Goal: Information Seeking & Learning: Learn about a topic

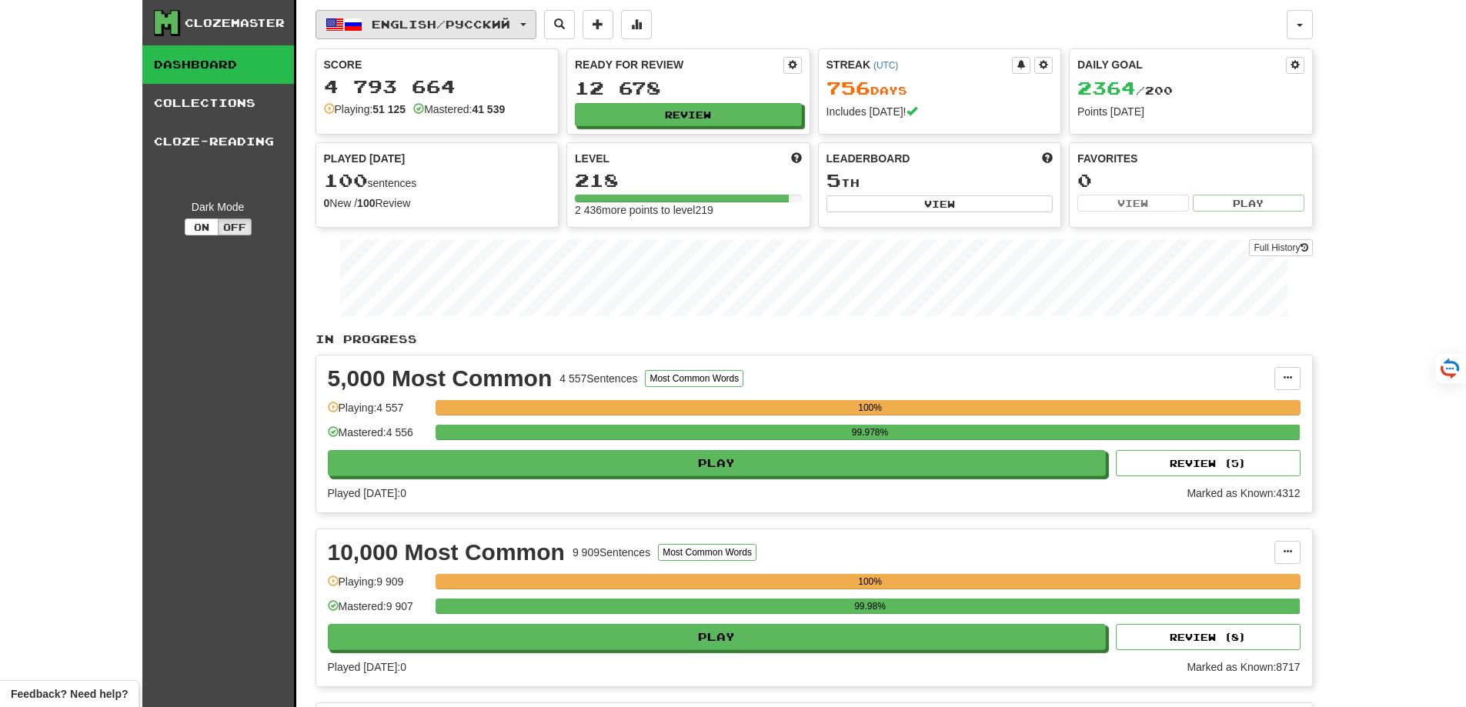
click at [504, 22] on span "English / Русский" at bounding box center [441, 24] width 138 height 13
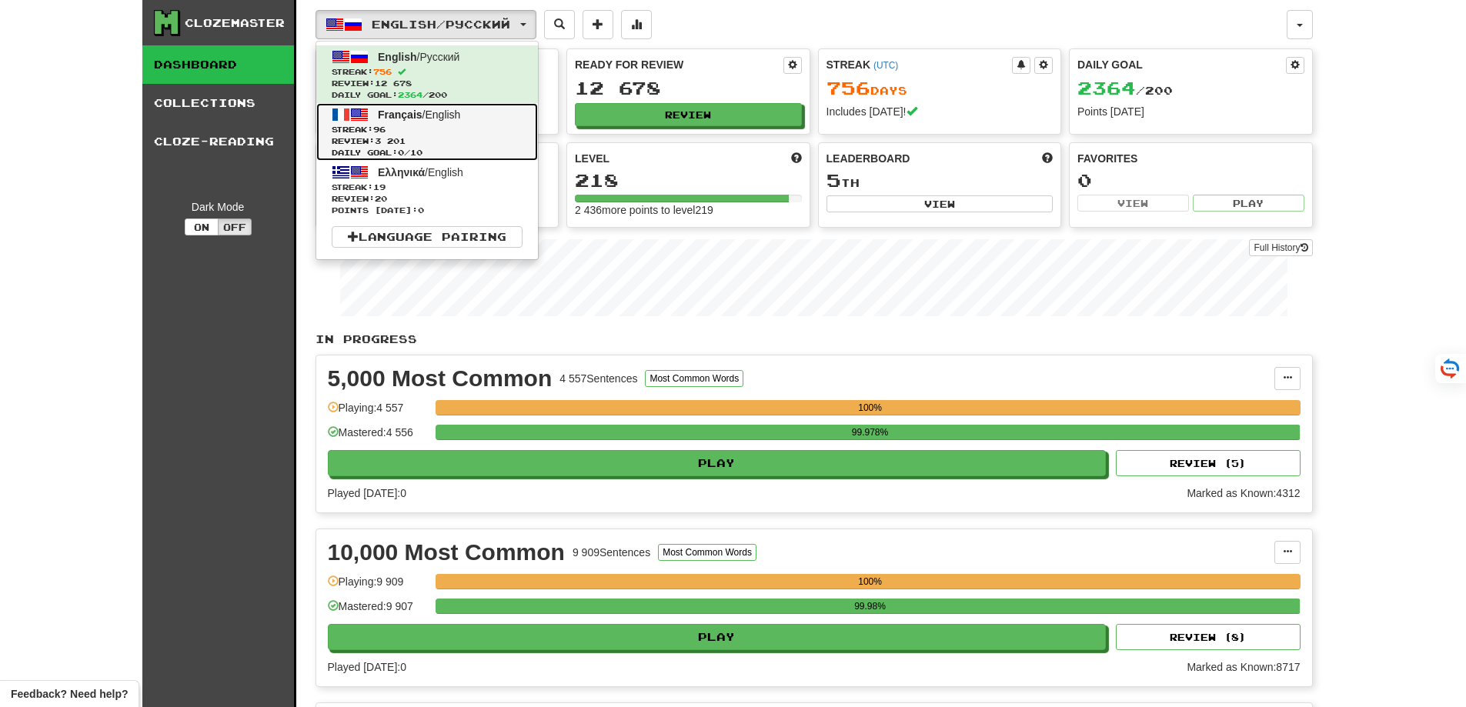
click at [450, 144] on span "Review: 3 201" at bounding box center [427, 141] width 191 height 12
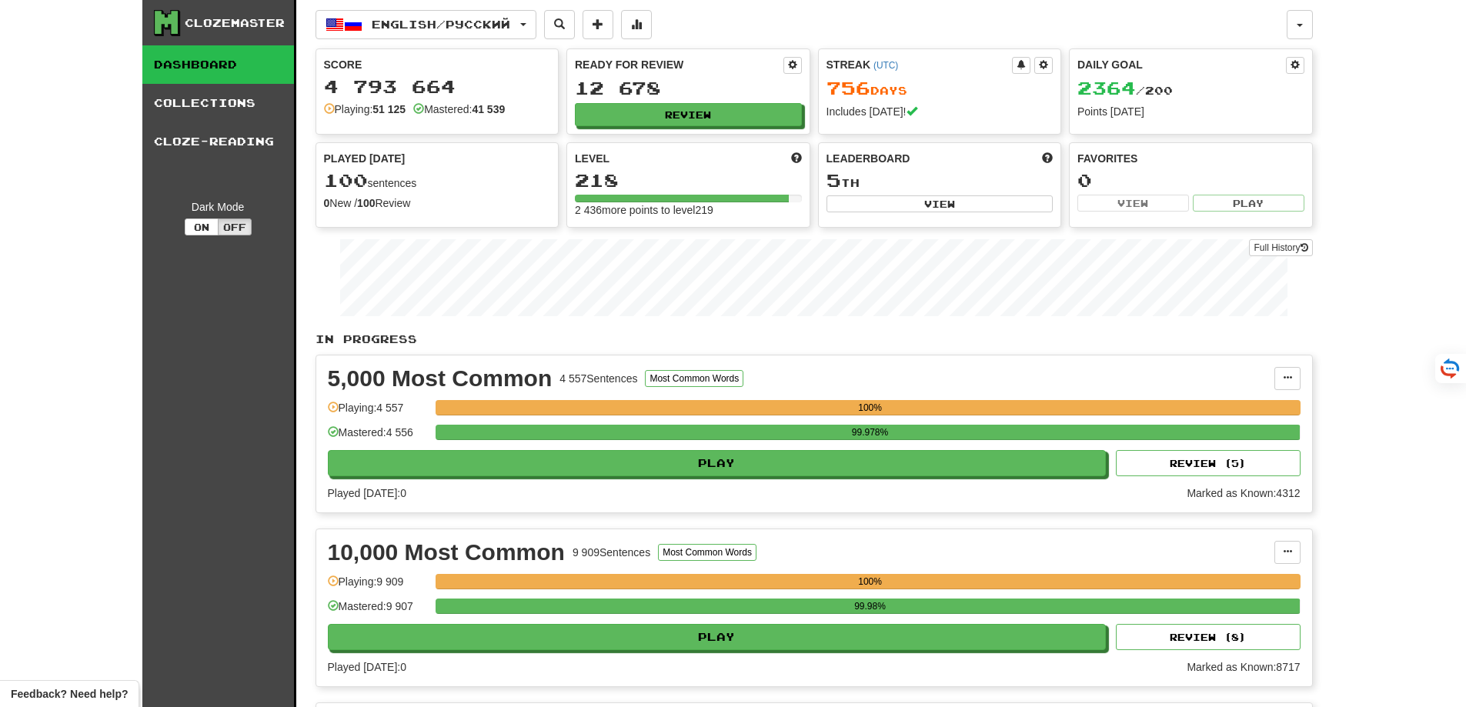
scroll to position [154, 0]
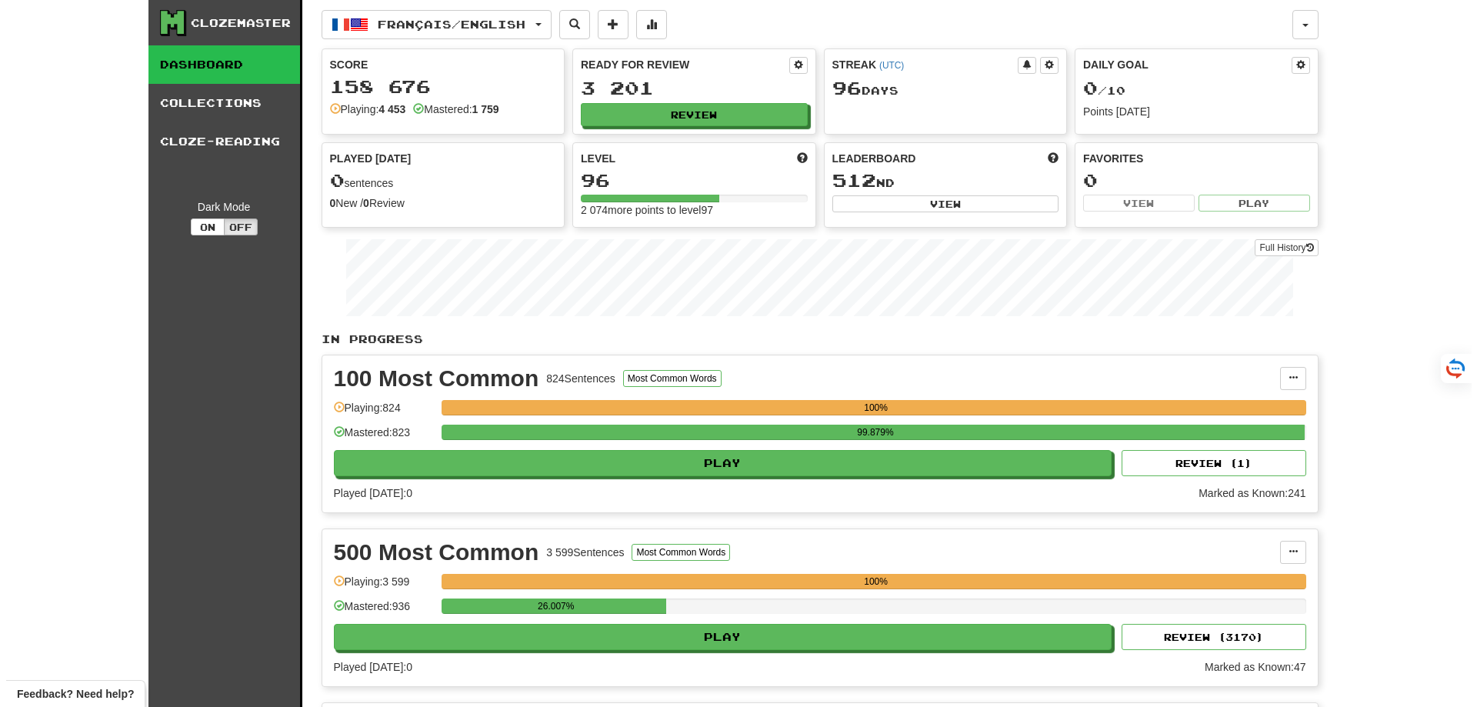
scroll to position [77, 0]
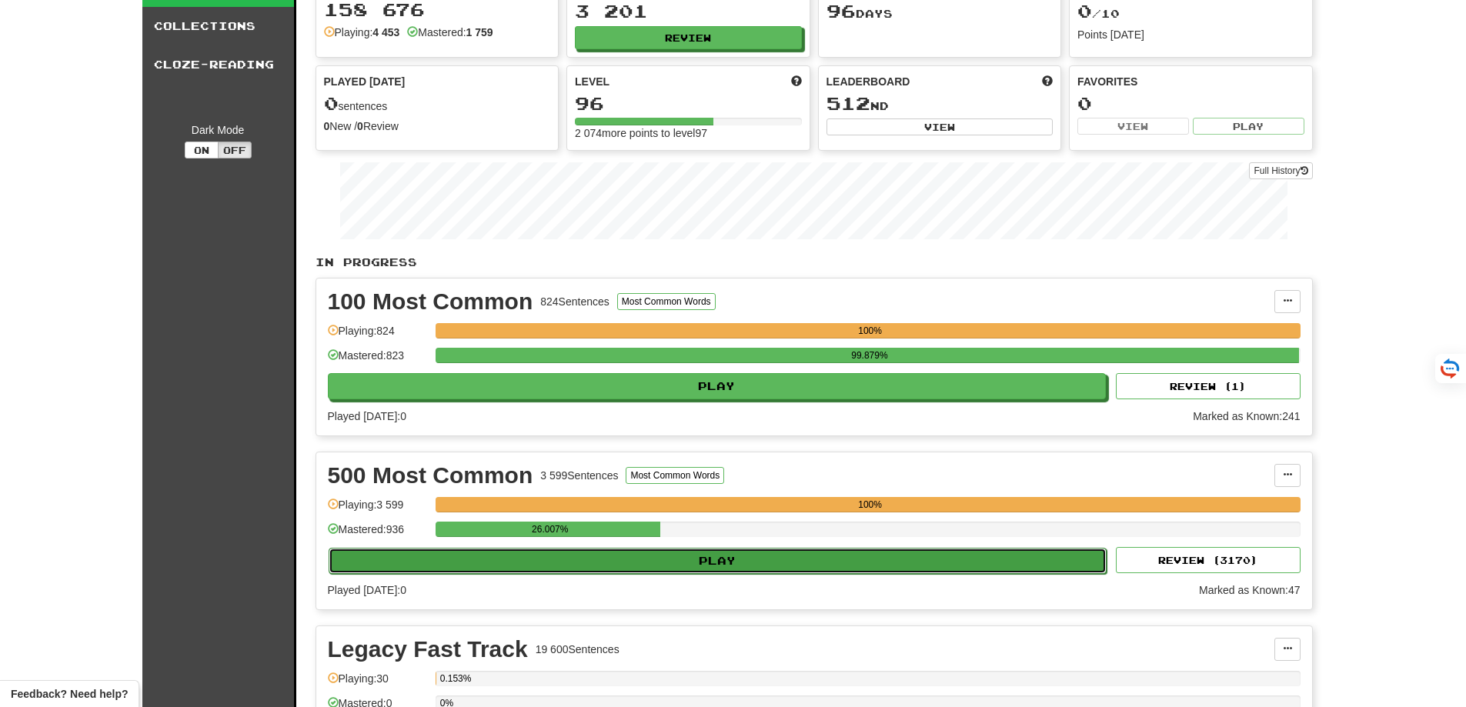
click at [729, 568] on button "Play" at bounding box center [717, 561] width 779 height 26
select select "**"
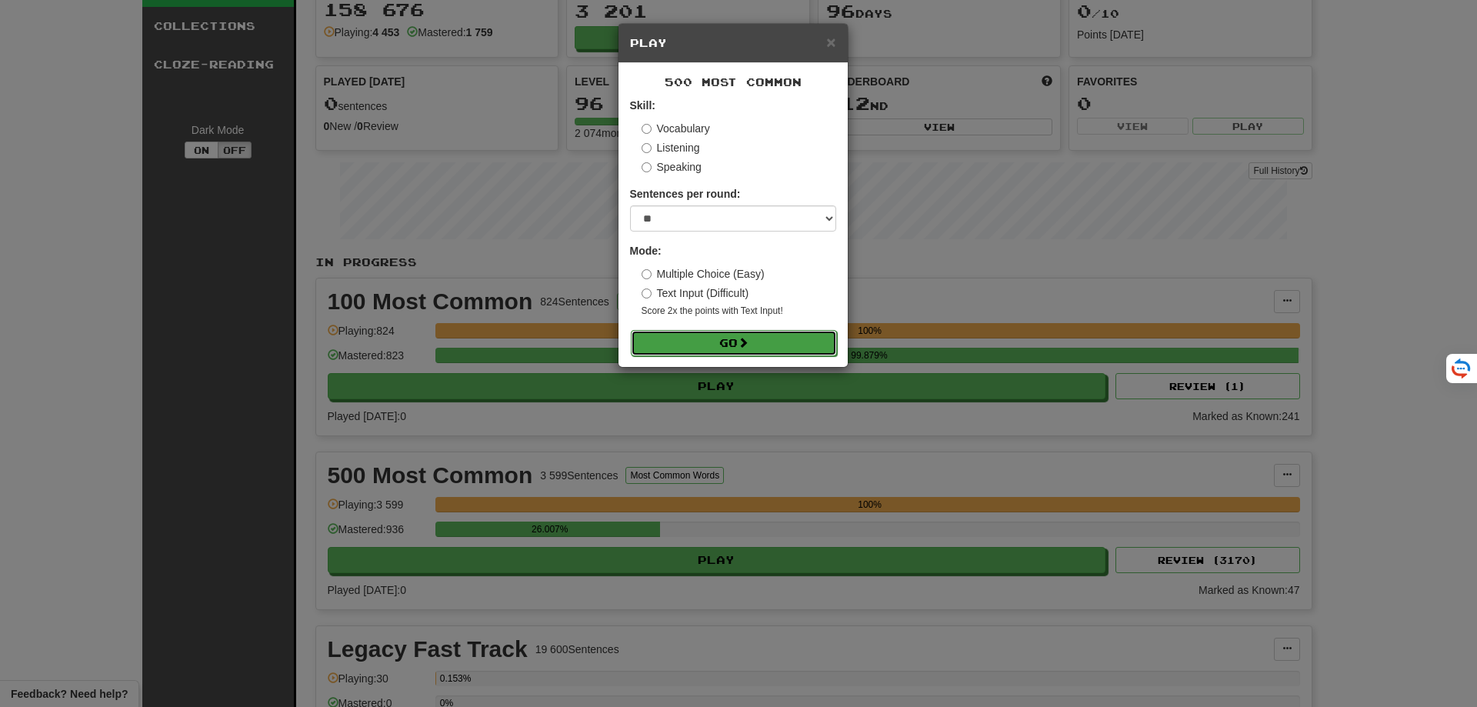
click at [722, 344] on button "Go" at bounding box center [734, 343] width 206 height 26
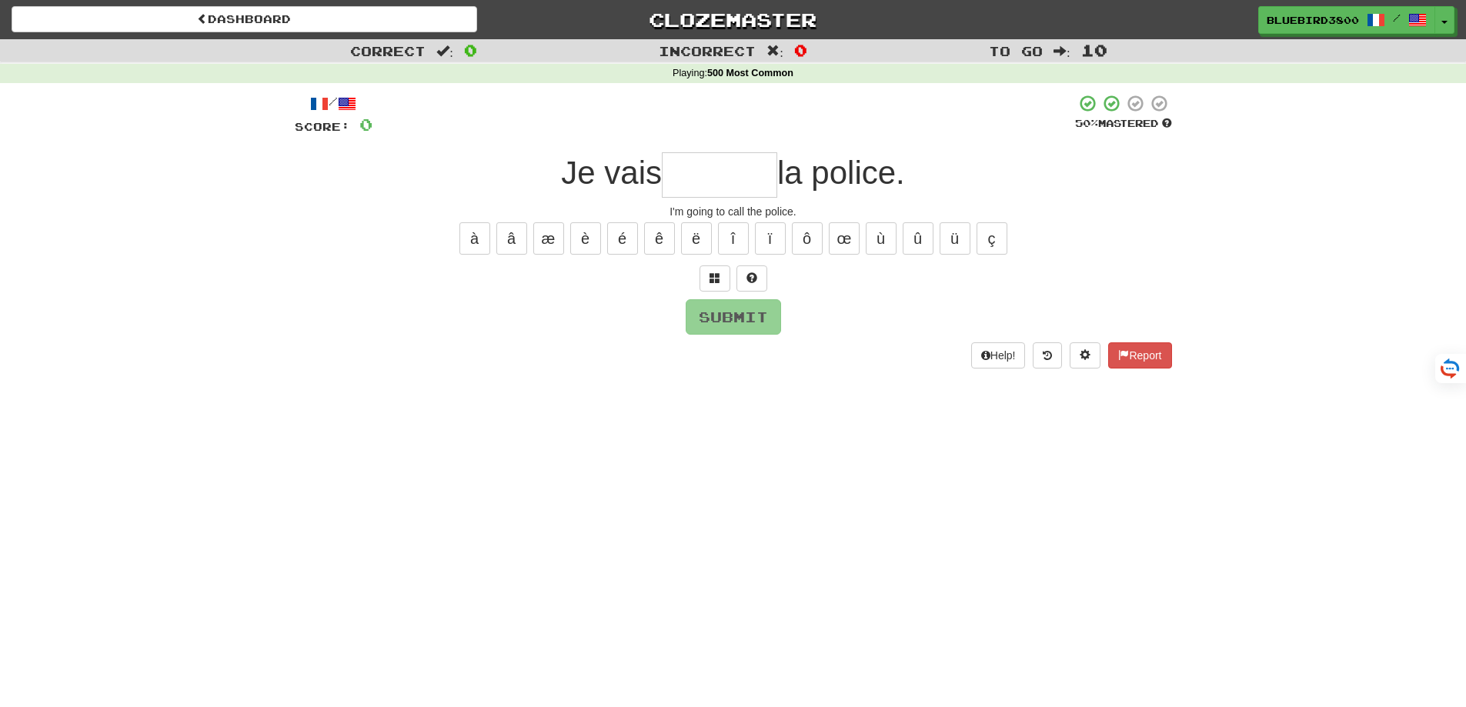
type input "*"
type input "*******"
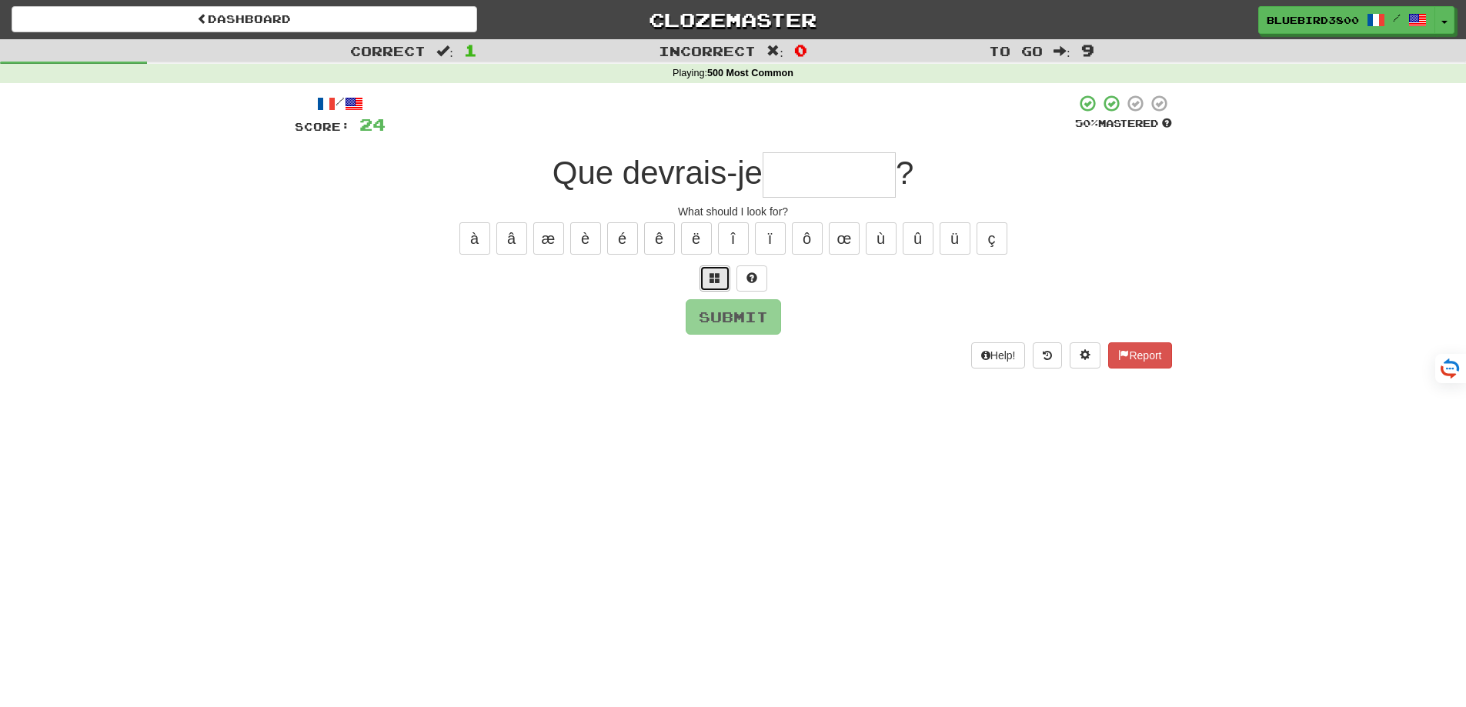
click at [712, 281] on span at bounding box center [714, 277] width 11 height 11
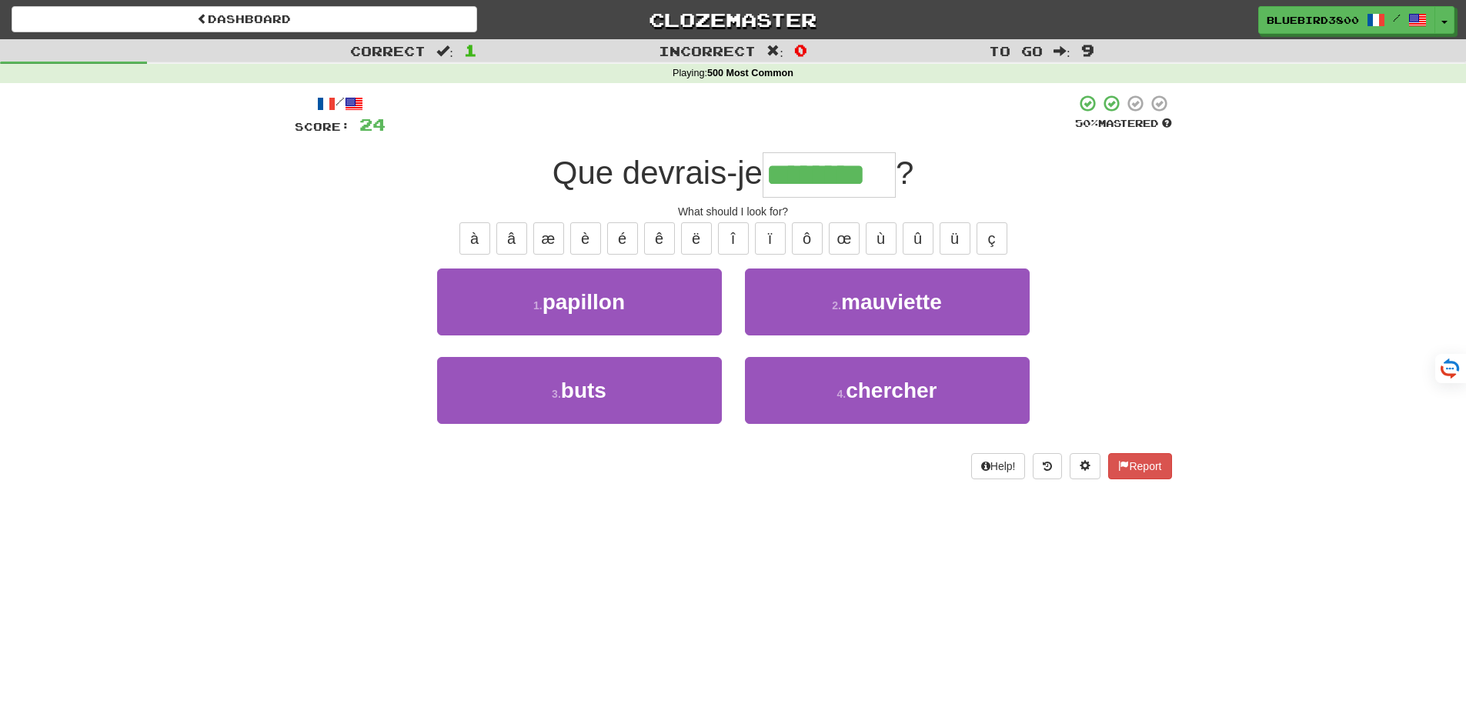
type input "********"
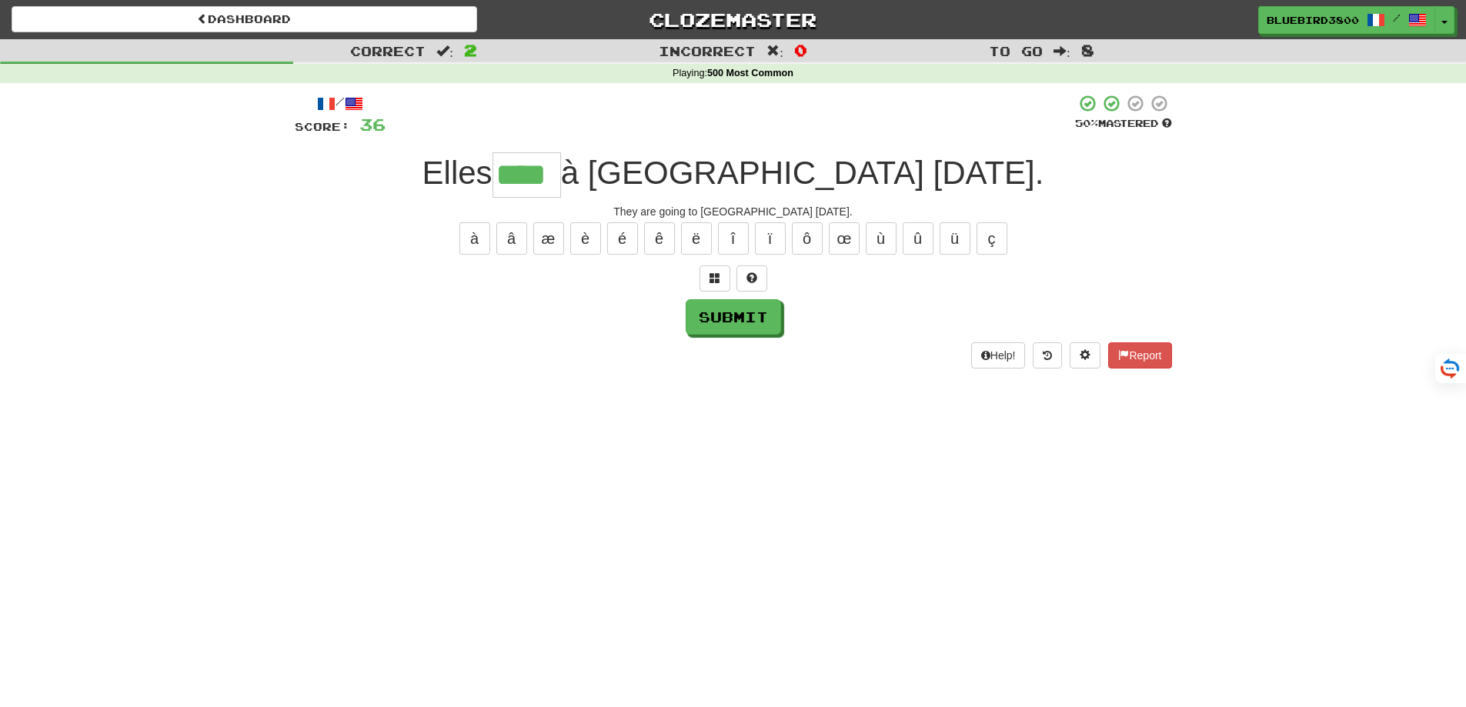
type input "****"
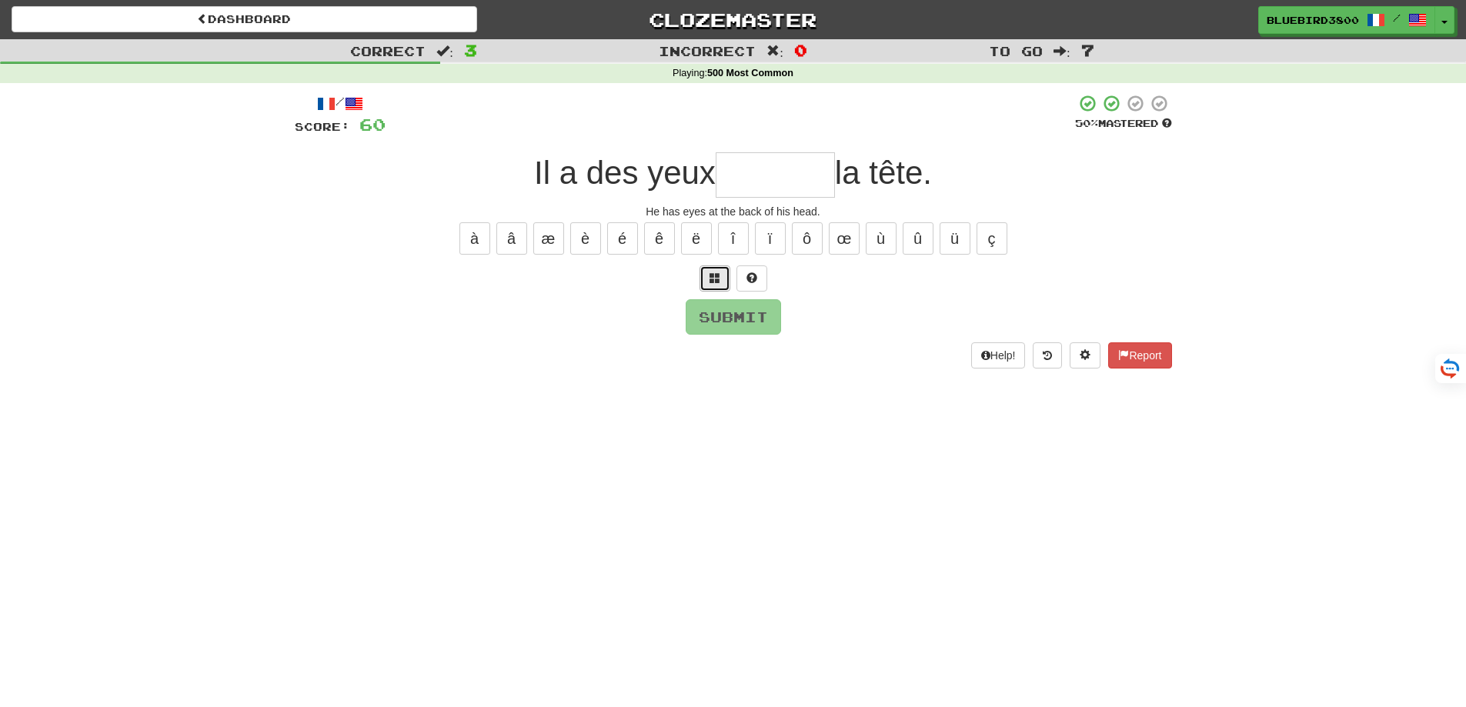
click at [705, 279] on button at bounding box center [714, 278] width 31 height 26
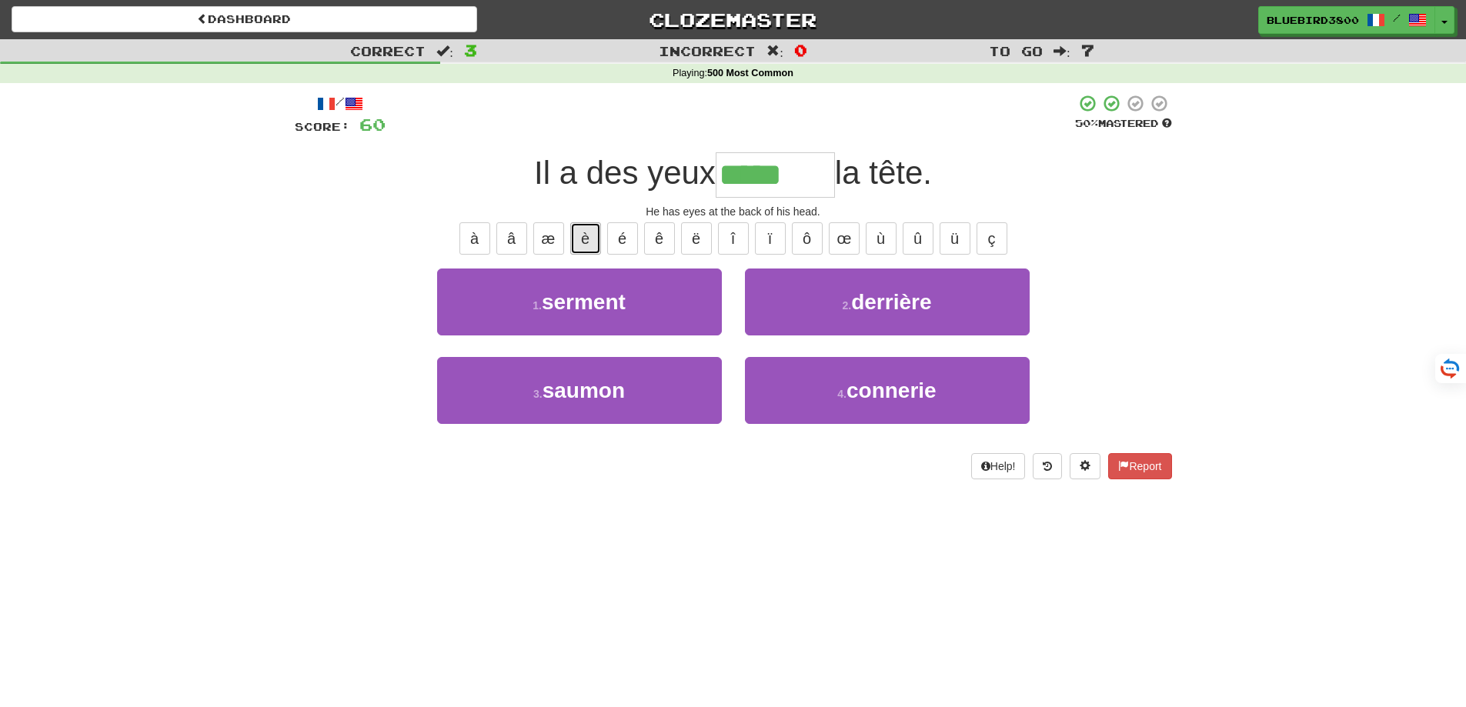
click at [595, 238] on button "è" at bounding box center [585, 238] width 31 height 32
type input "********"
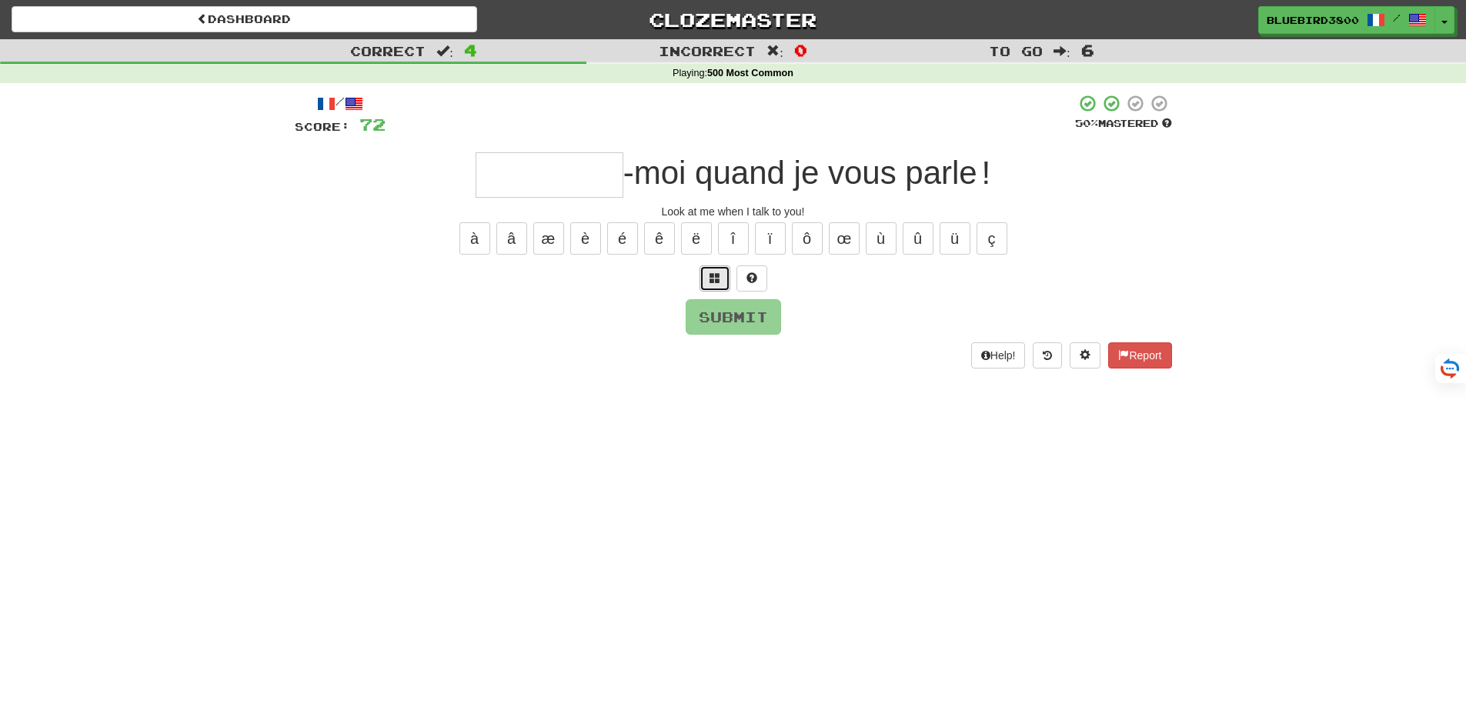
click at [719, 275] on span at bounding box center [714, 277] width 11 height 11
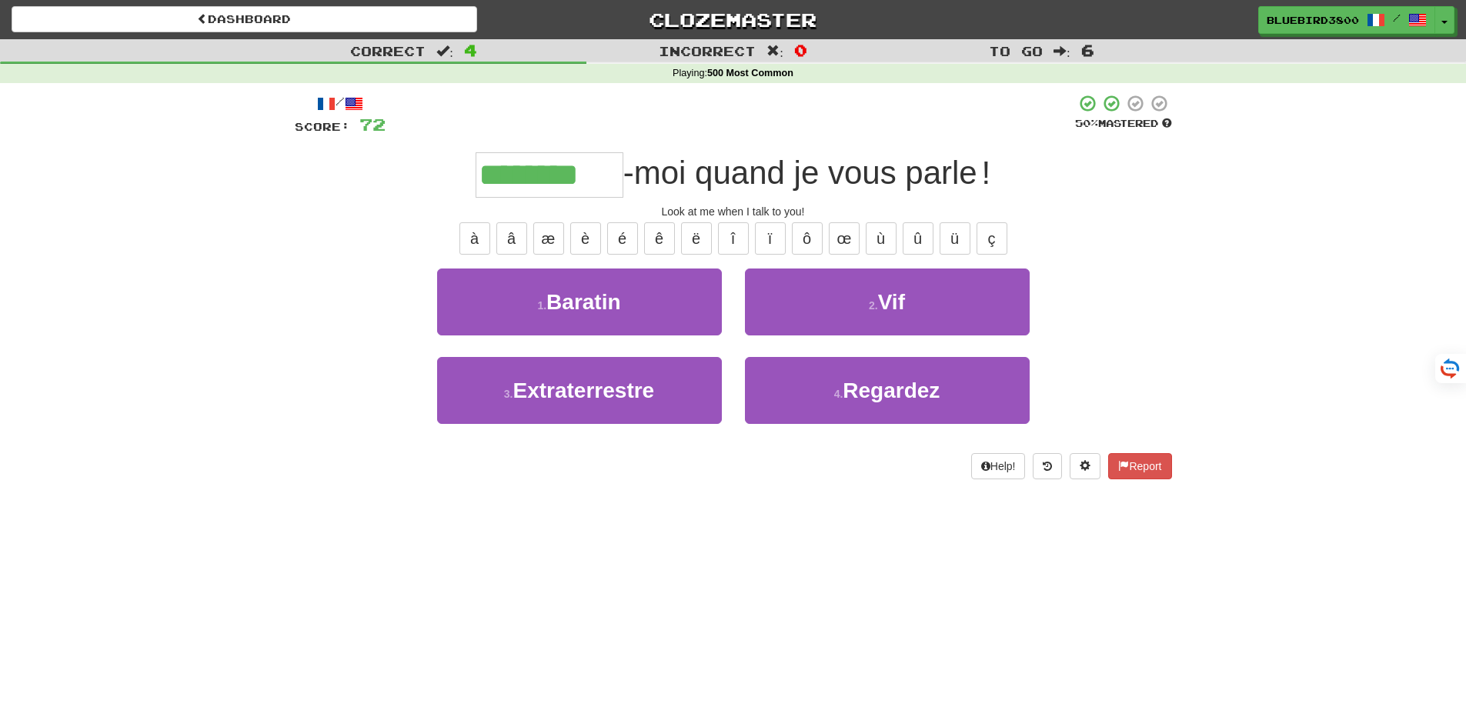
type input "********"
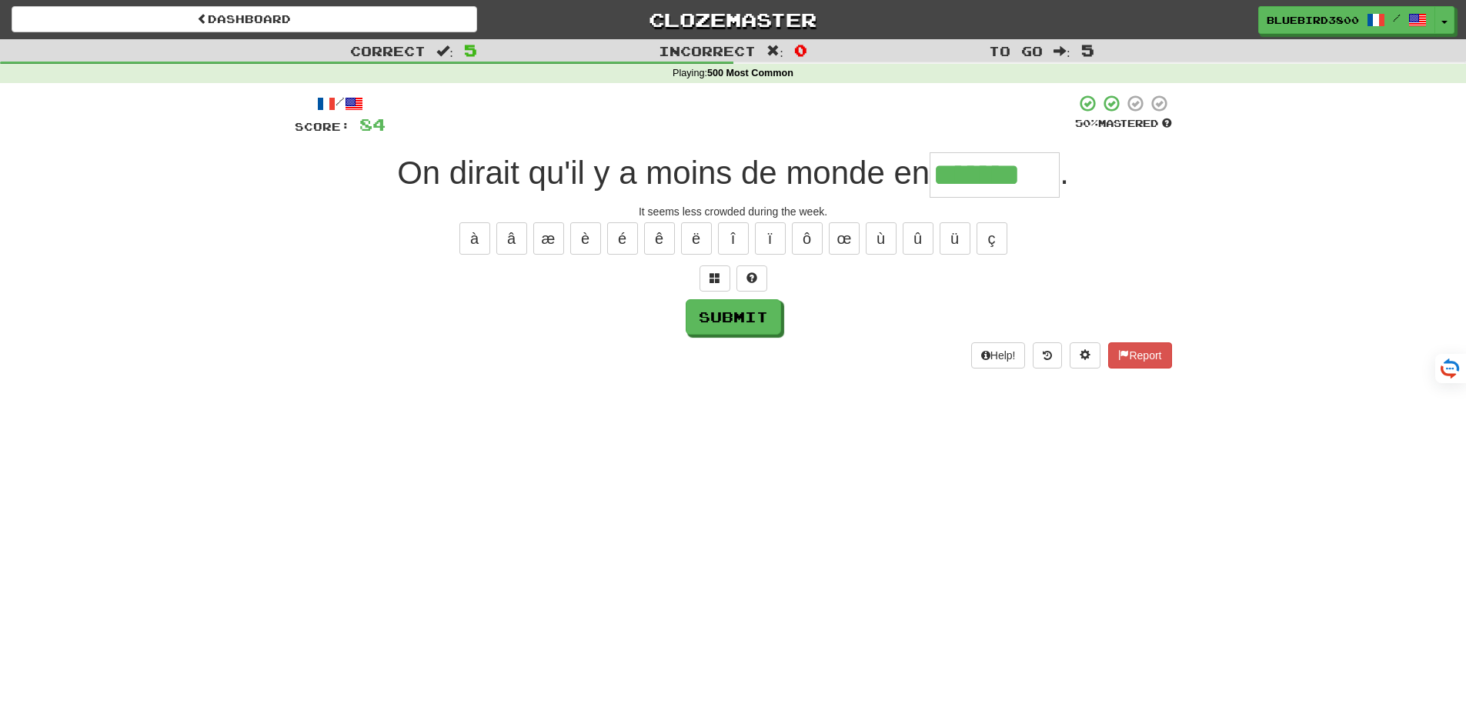
type input "*******"
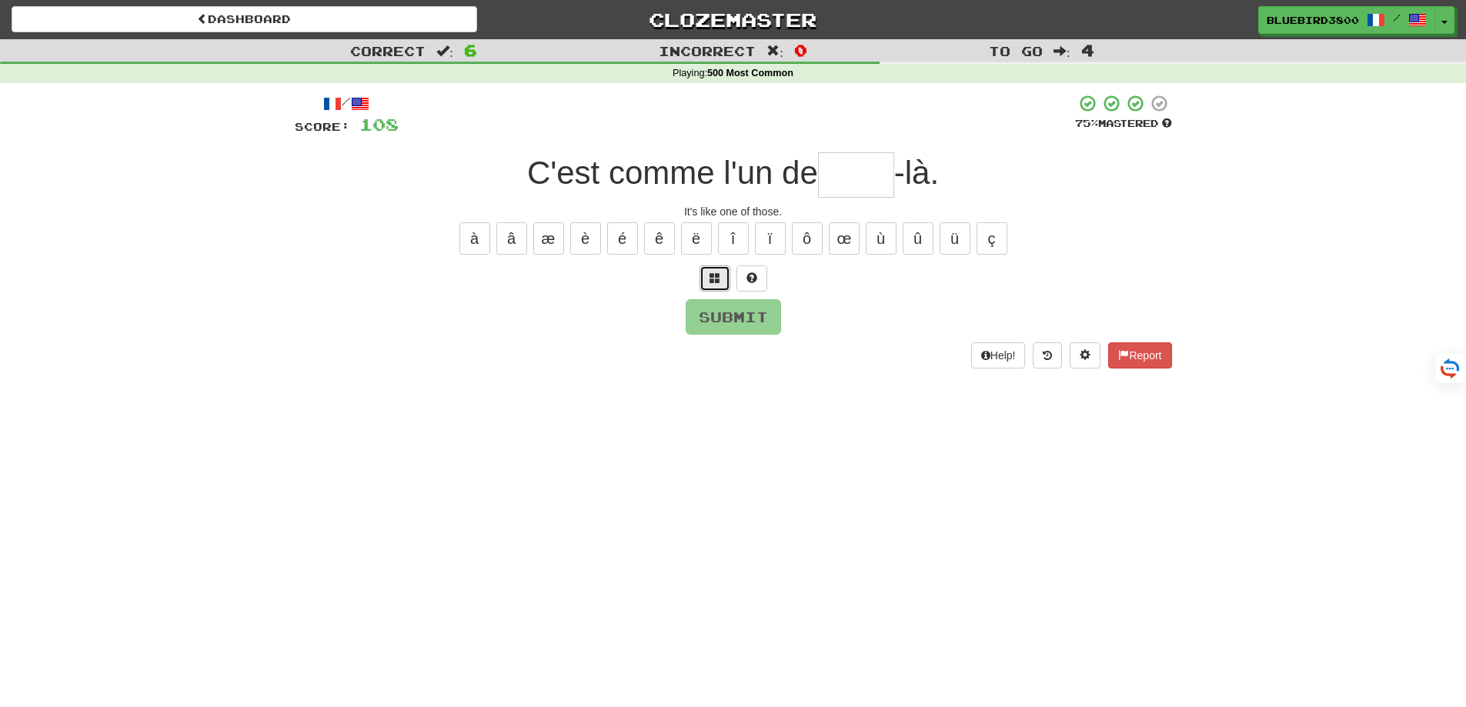
click at [725, 282] on button at bounding box center [714, 278] width 31 height 26
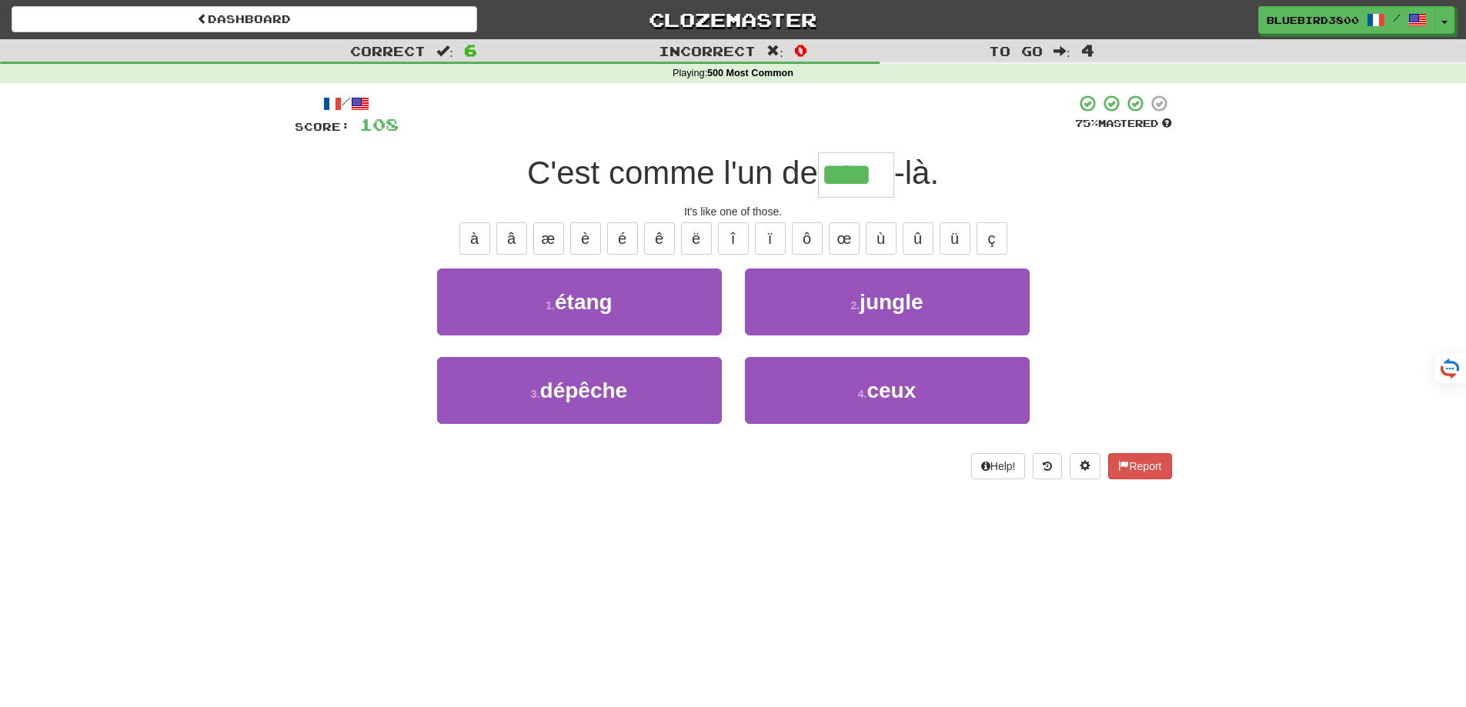
type input "****"
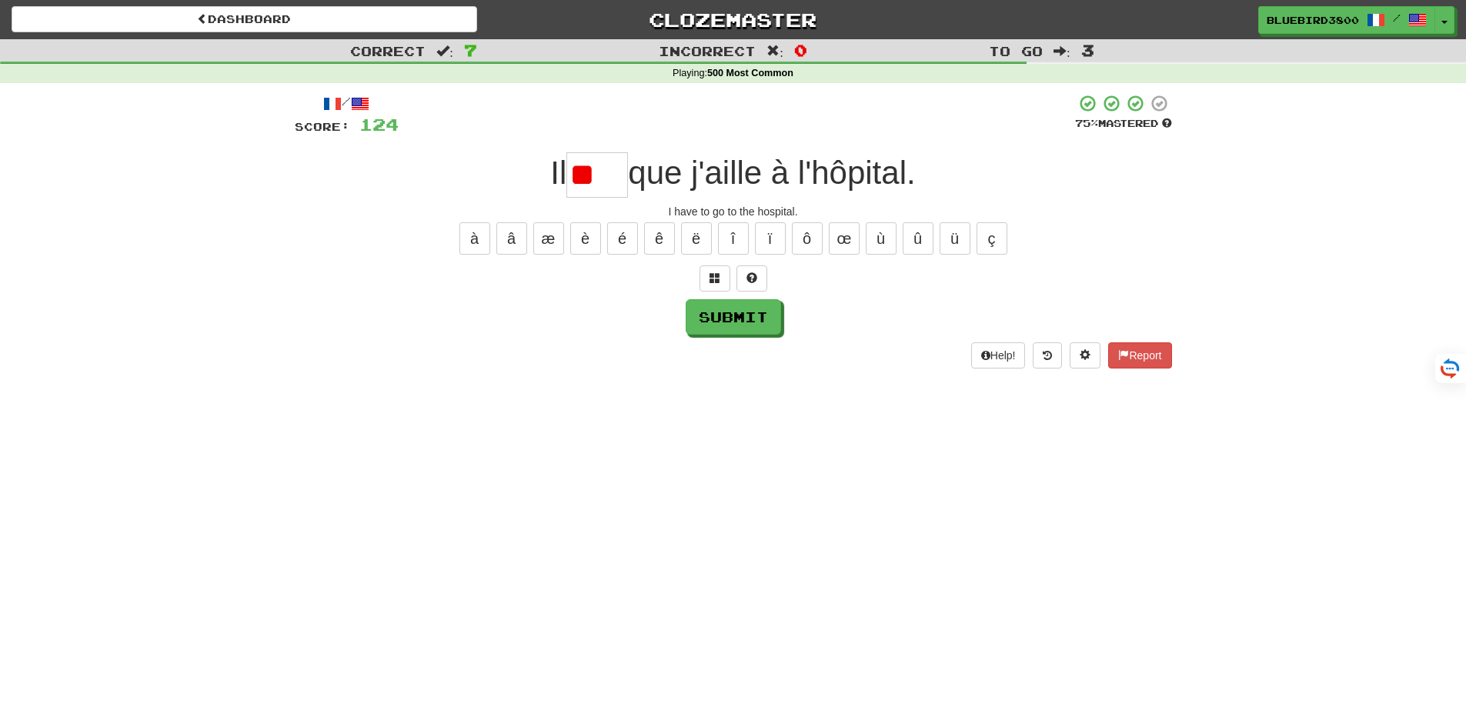
type input "*"
click at [712, 274] on span at bounding box center [714, 277] width 11 height 11
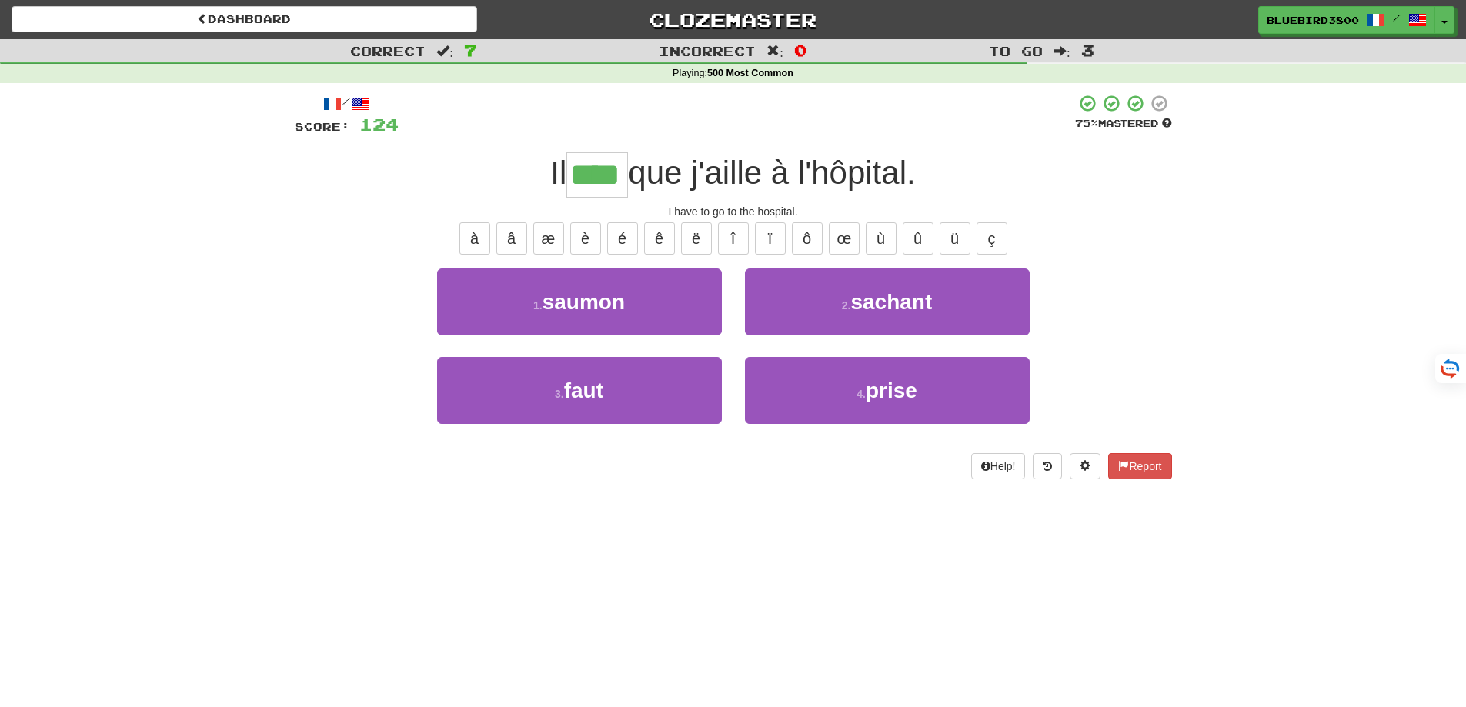
type input "****"
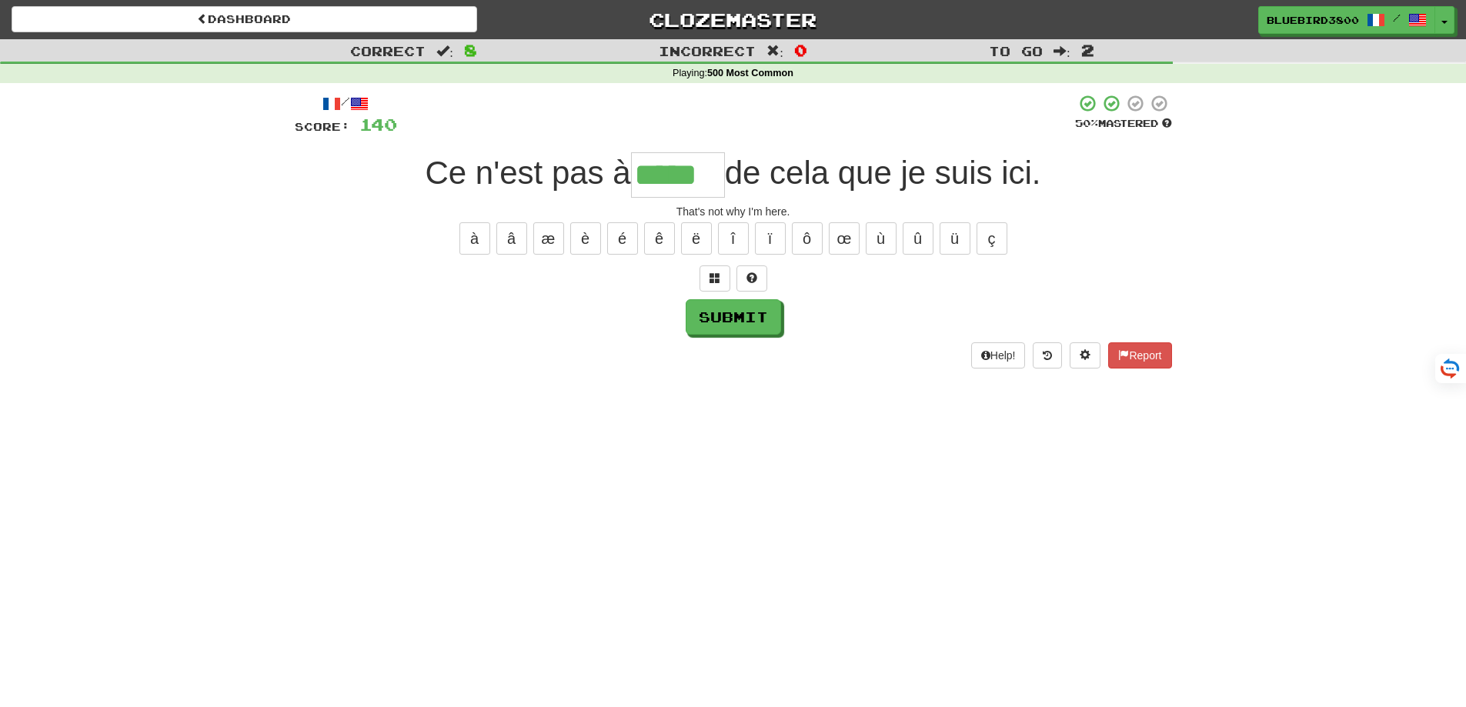
type input "*****"
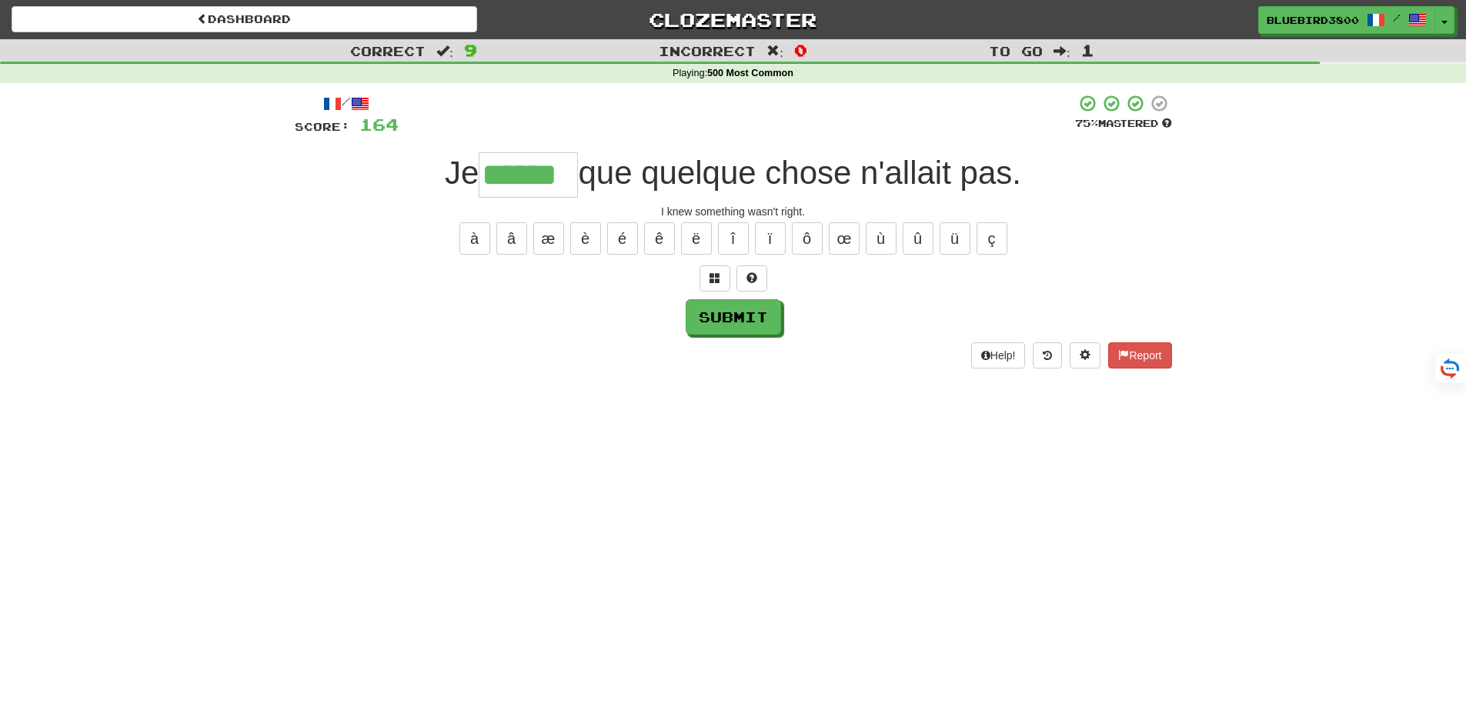
type input "******"
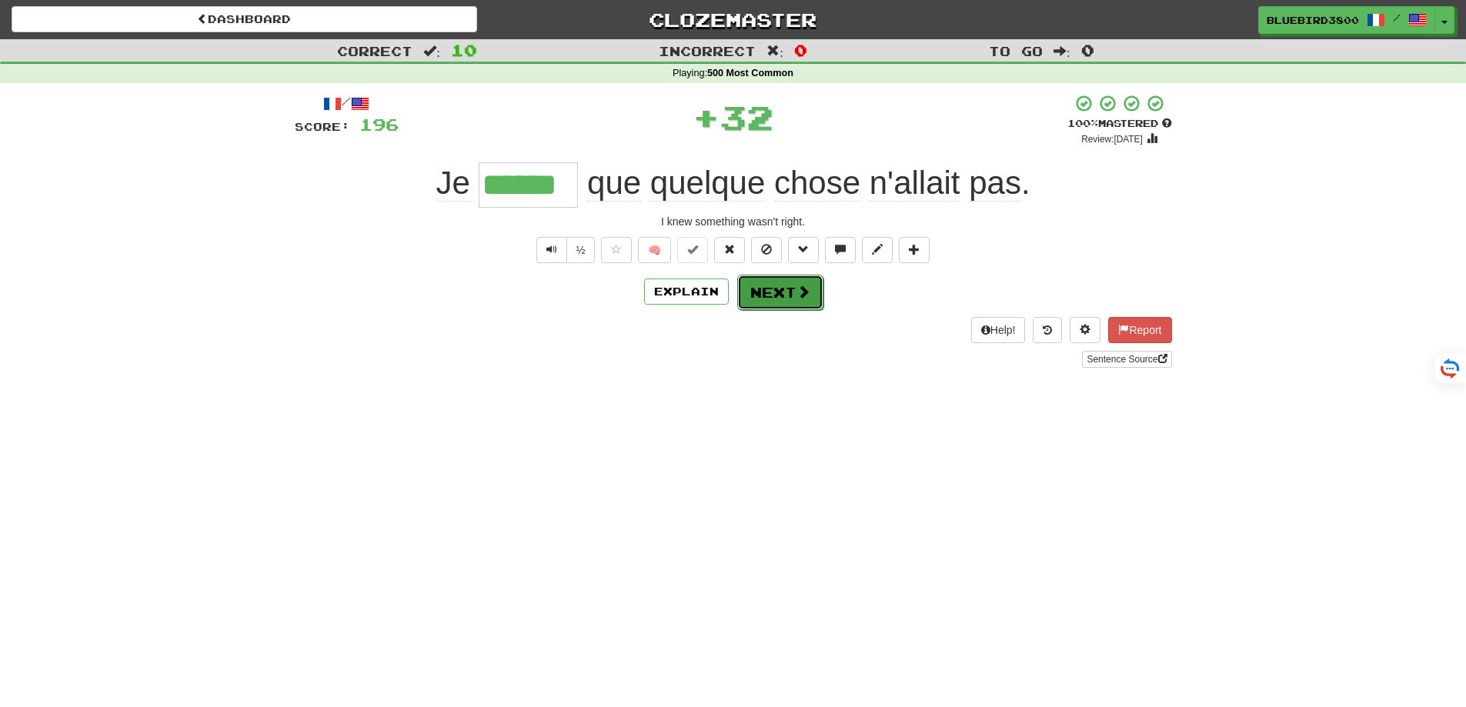
click at [753, 298] on button "Next" at bounding box center [780, 292] width 86 height 35
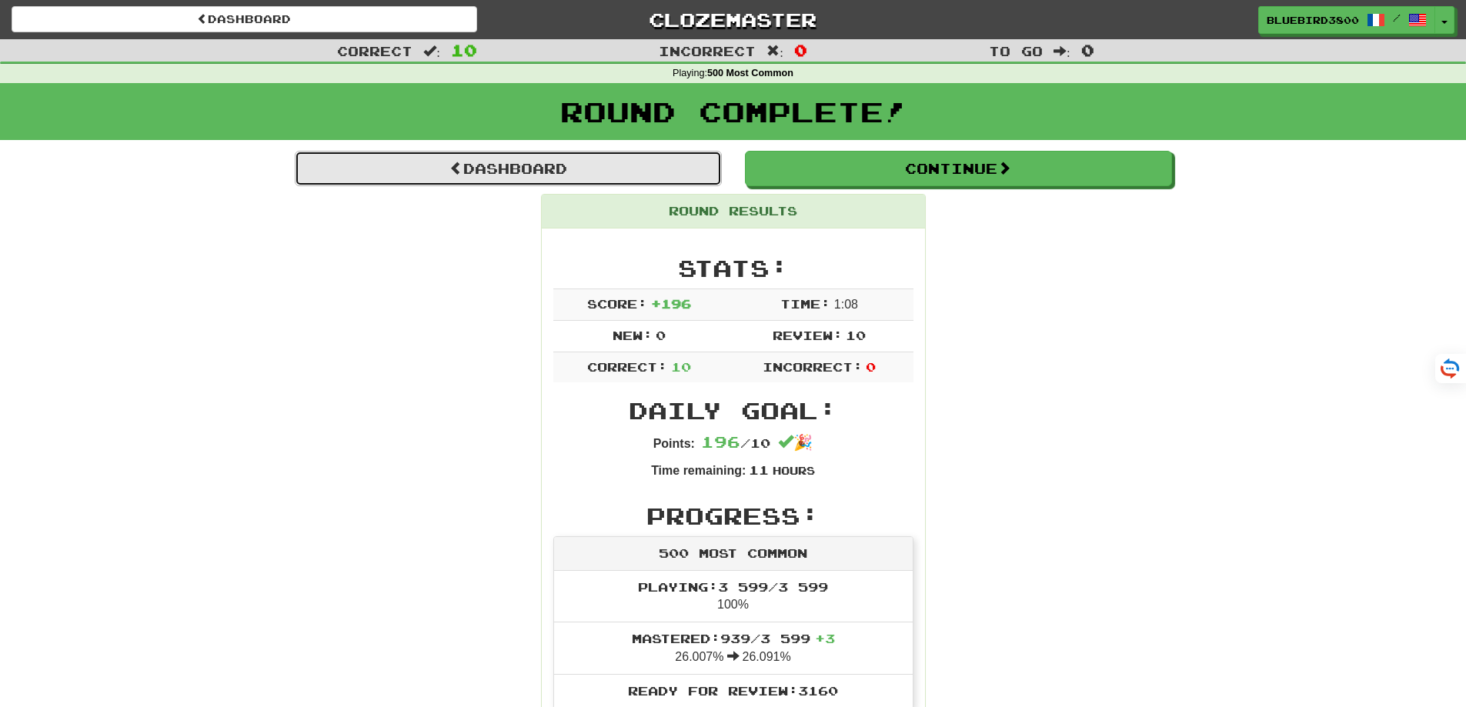
click at [489, 182] on link "Dashboard" at bounding box center [508, 168] width 427 height 35
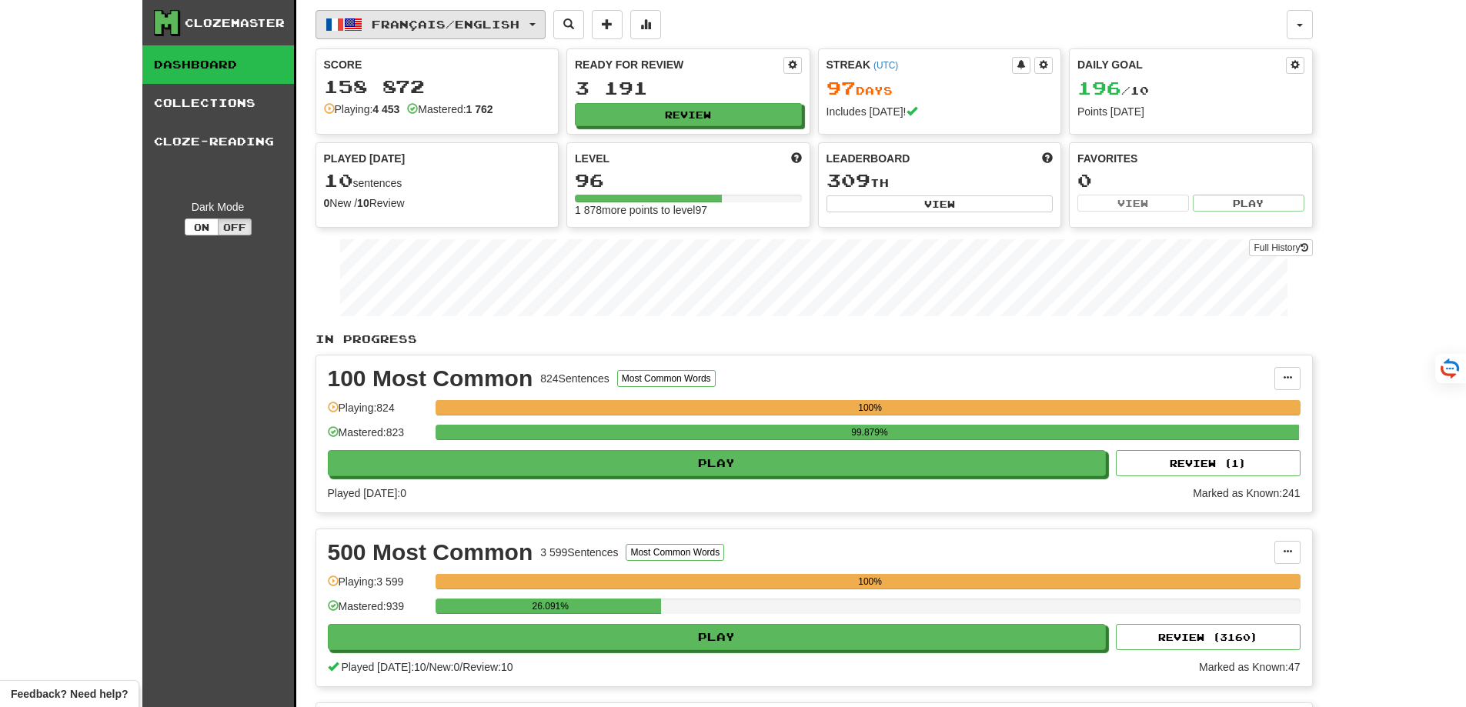
click at [519, 23] on span "Français / English" at bounding box center [446, 24] width 148 height 13
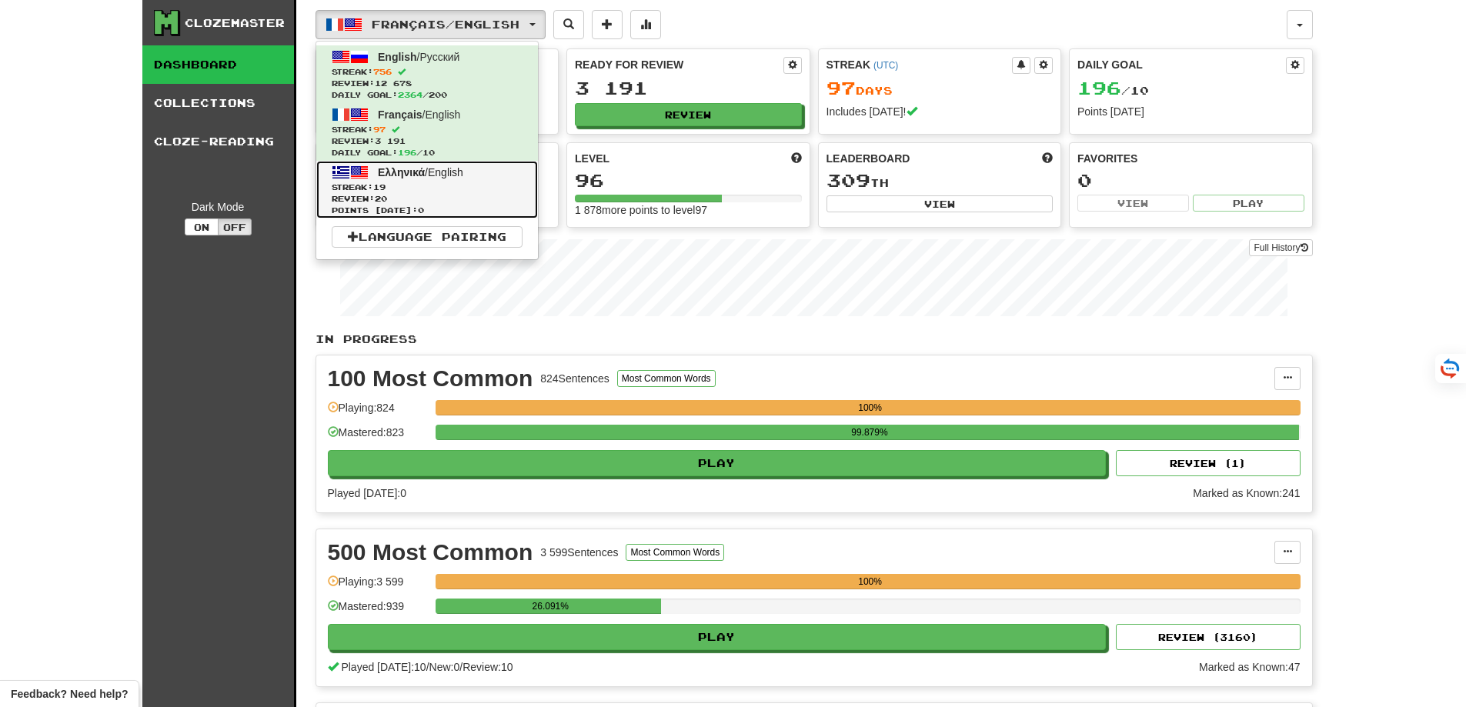
click at [463, 195] on span "Review: 20" at bounding box center [427, 199] width 191 height 12
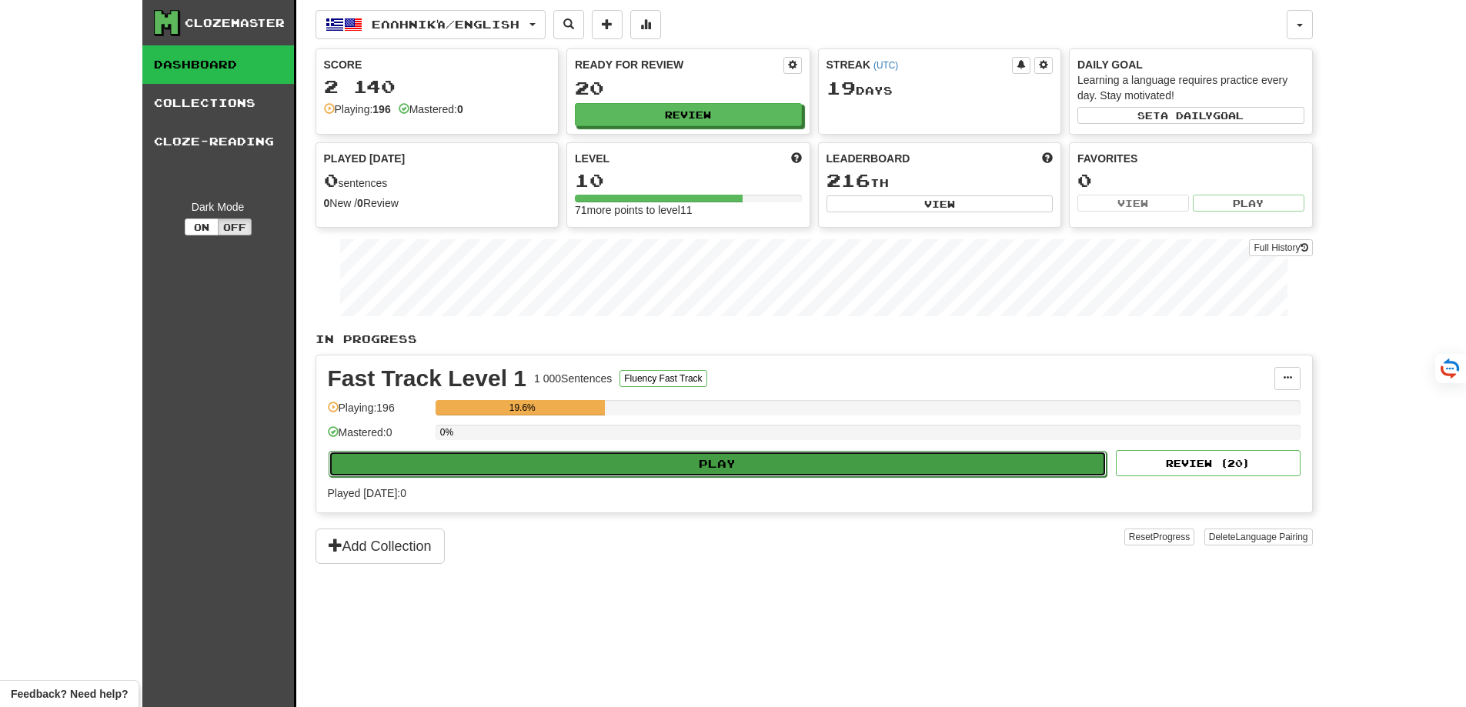
click at [787, 460] on button "Play" at bounding box center [717, 464] width 779 height 26
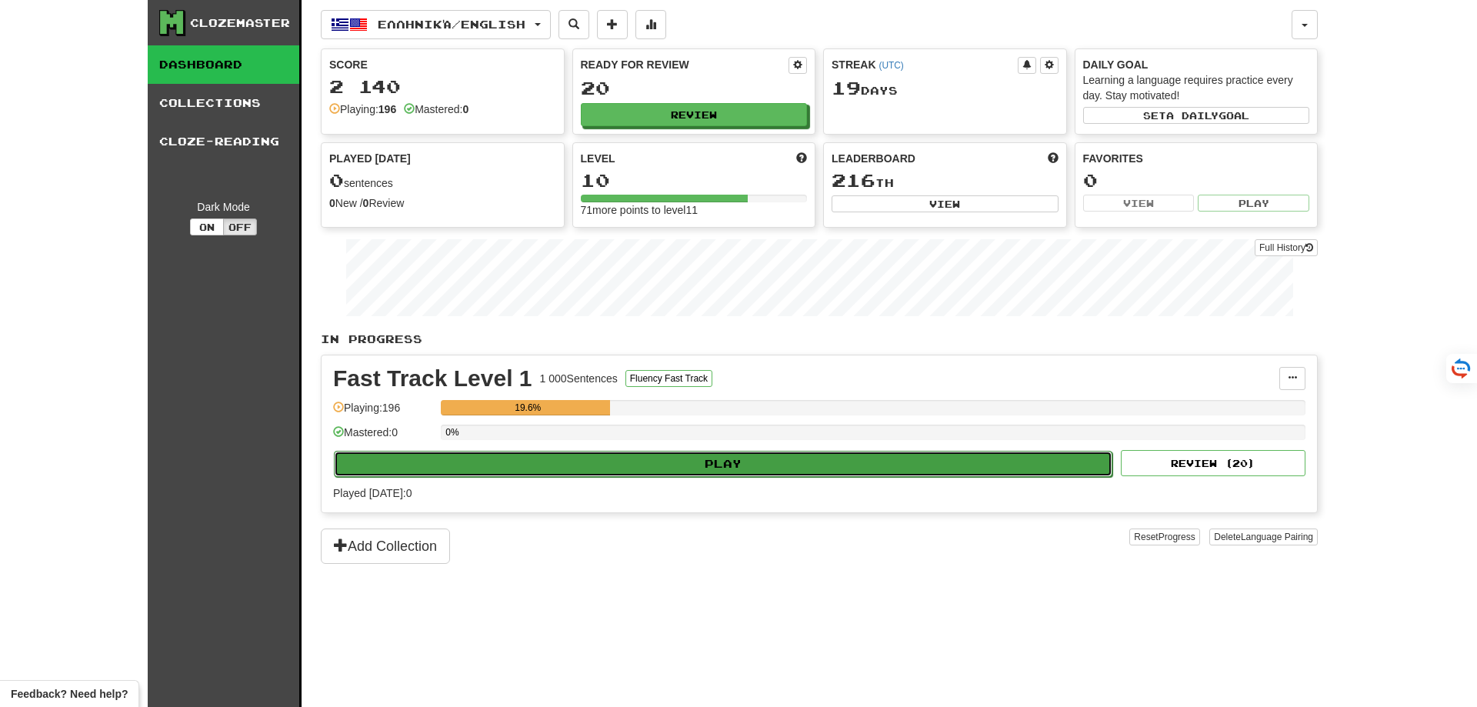
select select "**"
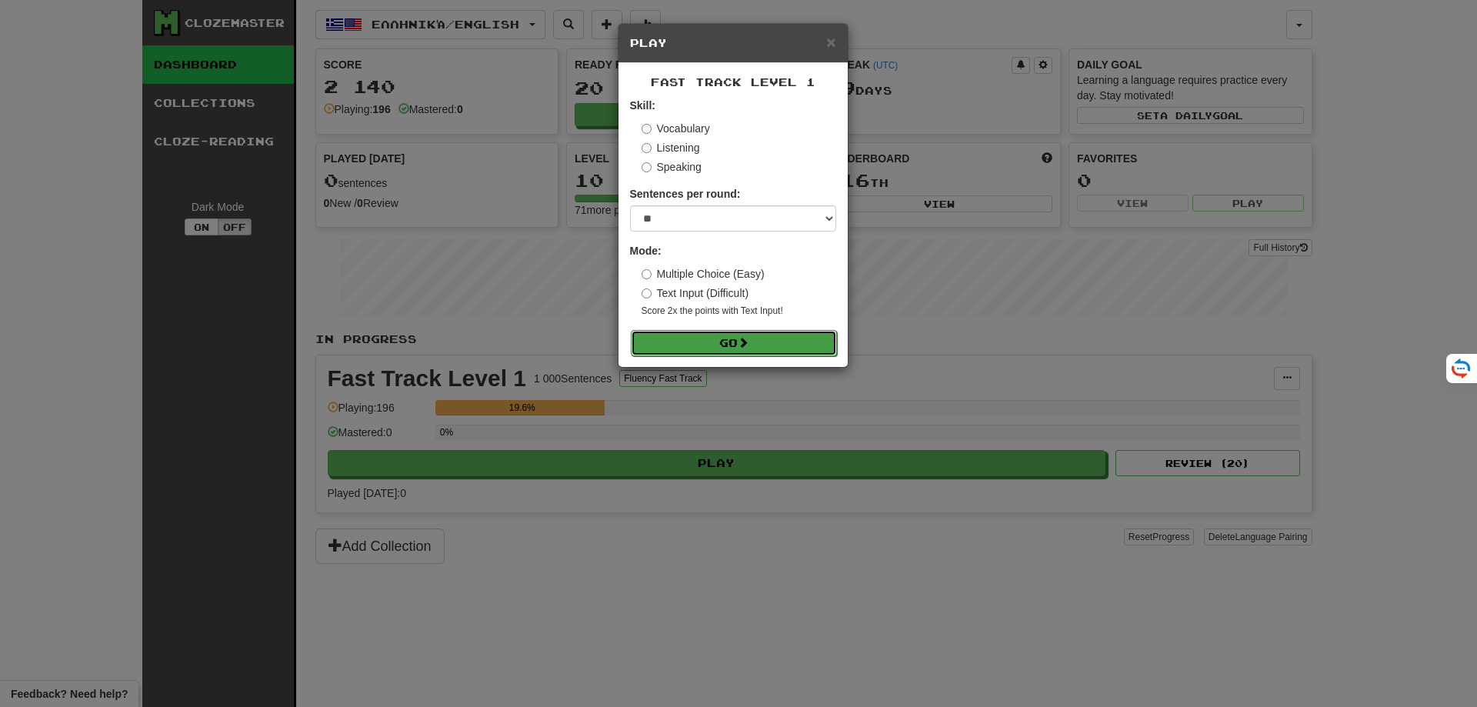
click at [728, 334] on button "Go" at bounding box center [734, 343] width 206 height 26
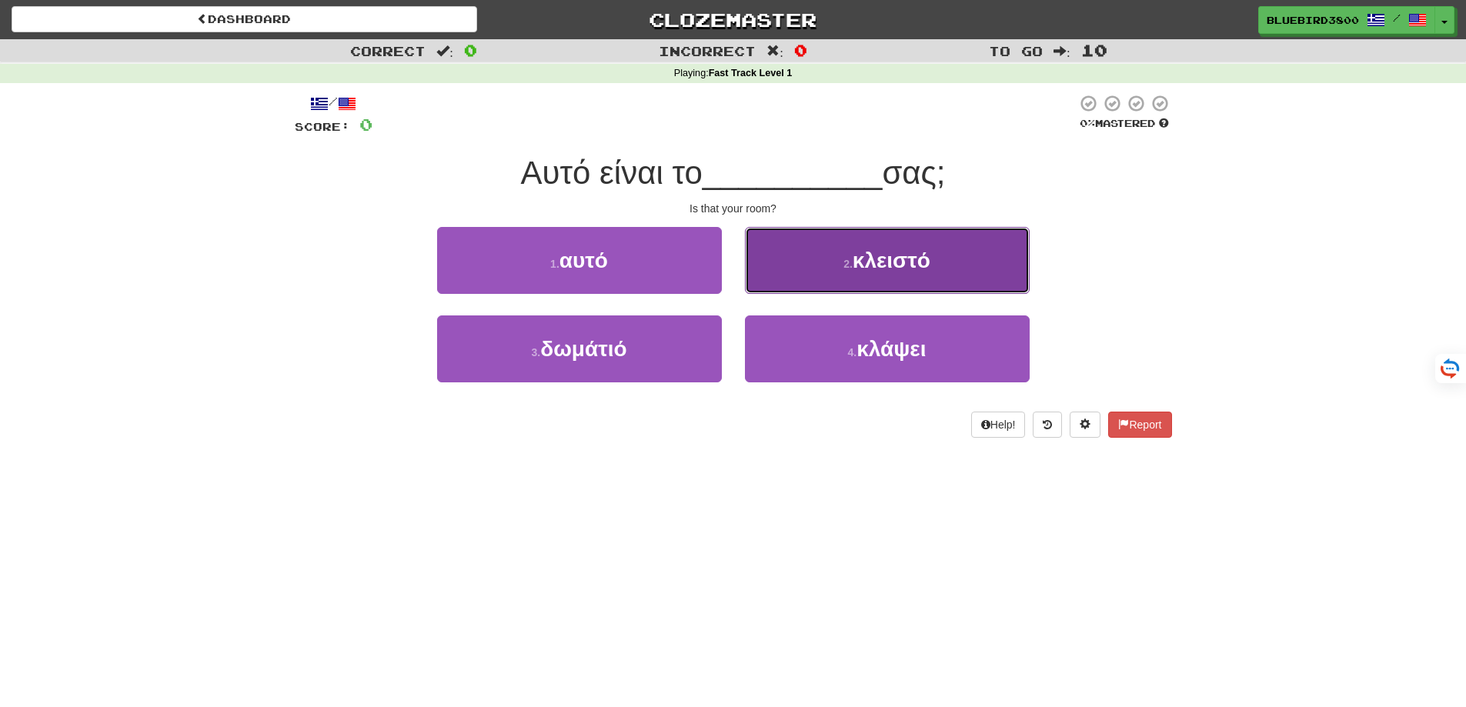
click at [775, 257] on button "2 . κλειστό" at bounding box center [887, 260] width 285 height 67
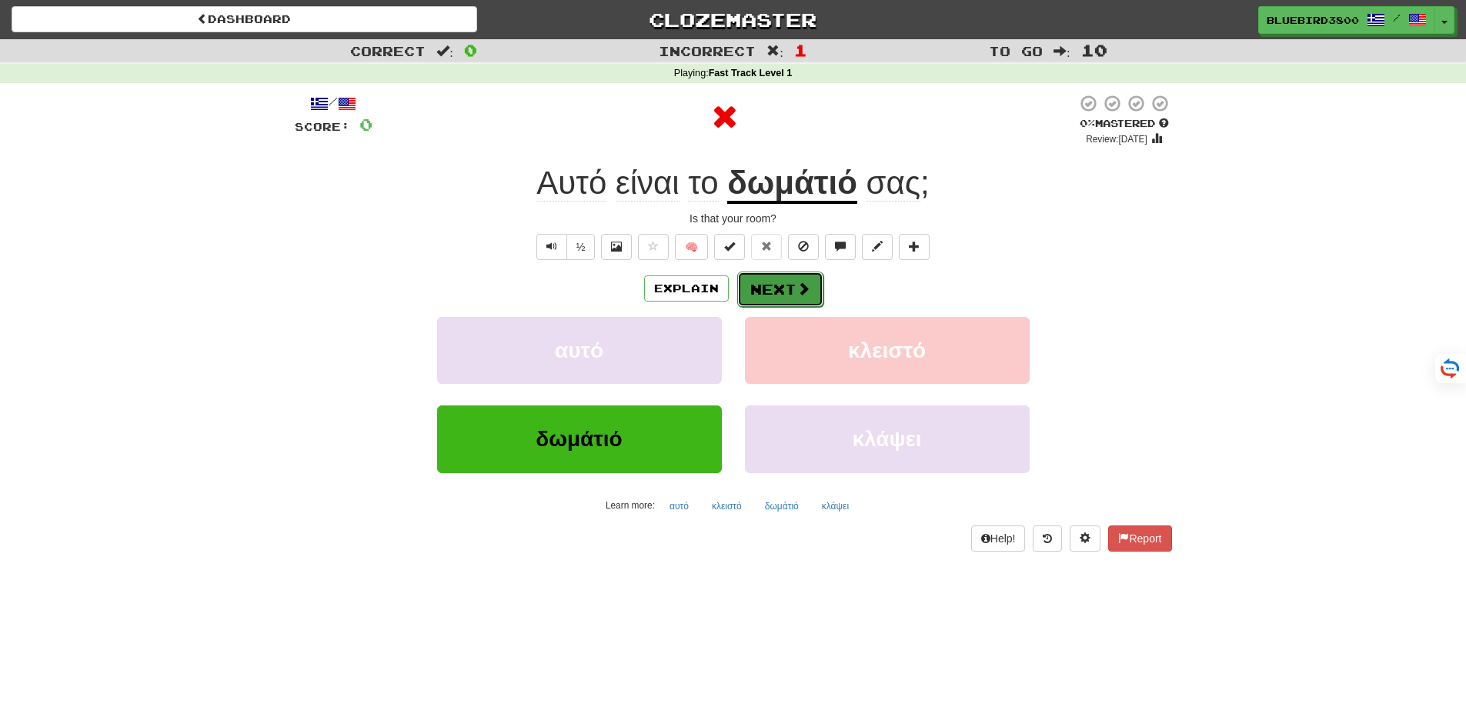
click at [784, 288] on button "Next" at bounding box center [780, 289] width 86 height 35
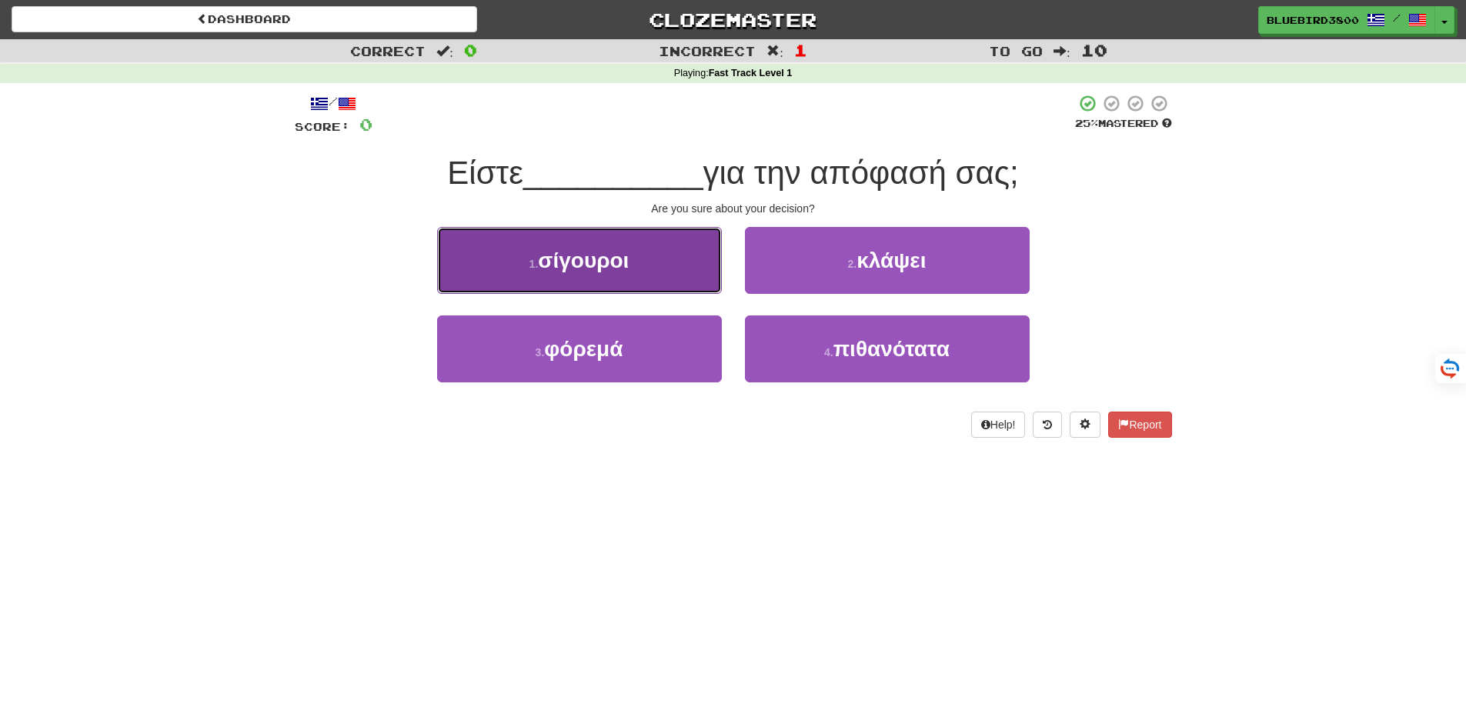
click at [696, 269] on button "1 . σίγουροι" at bounding box center [579, 260] width 285 height 67
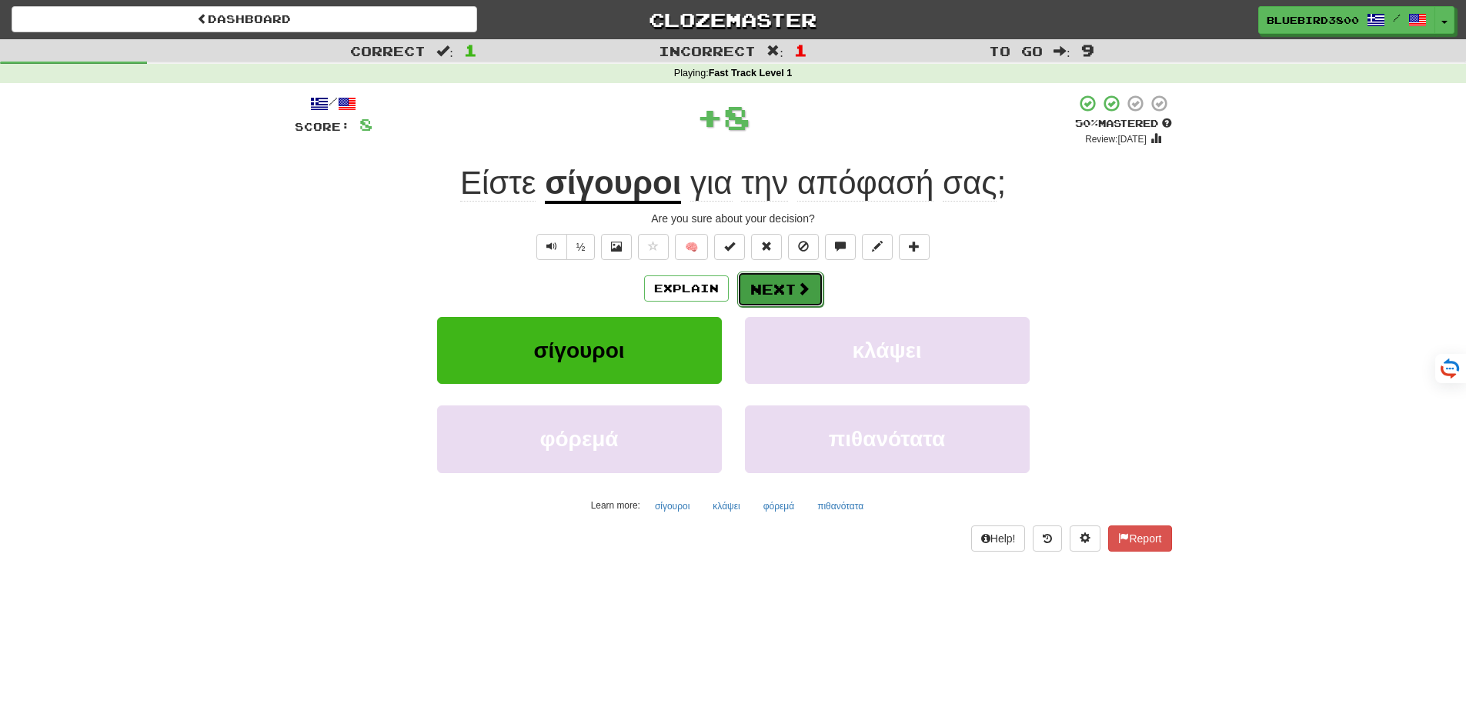
click at [764, 285] on button "Next" at bounding box center [780, 289] width 86 height 35
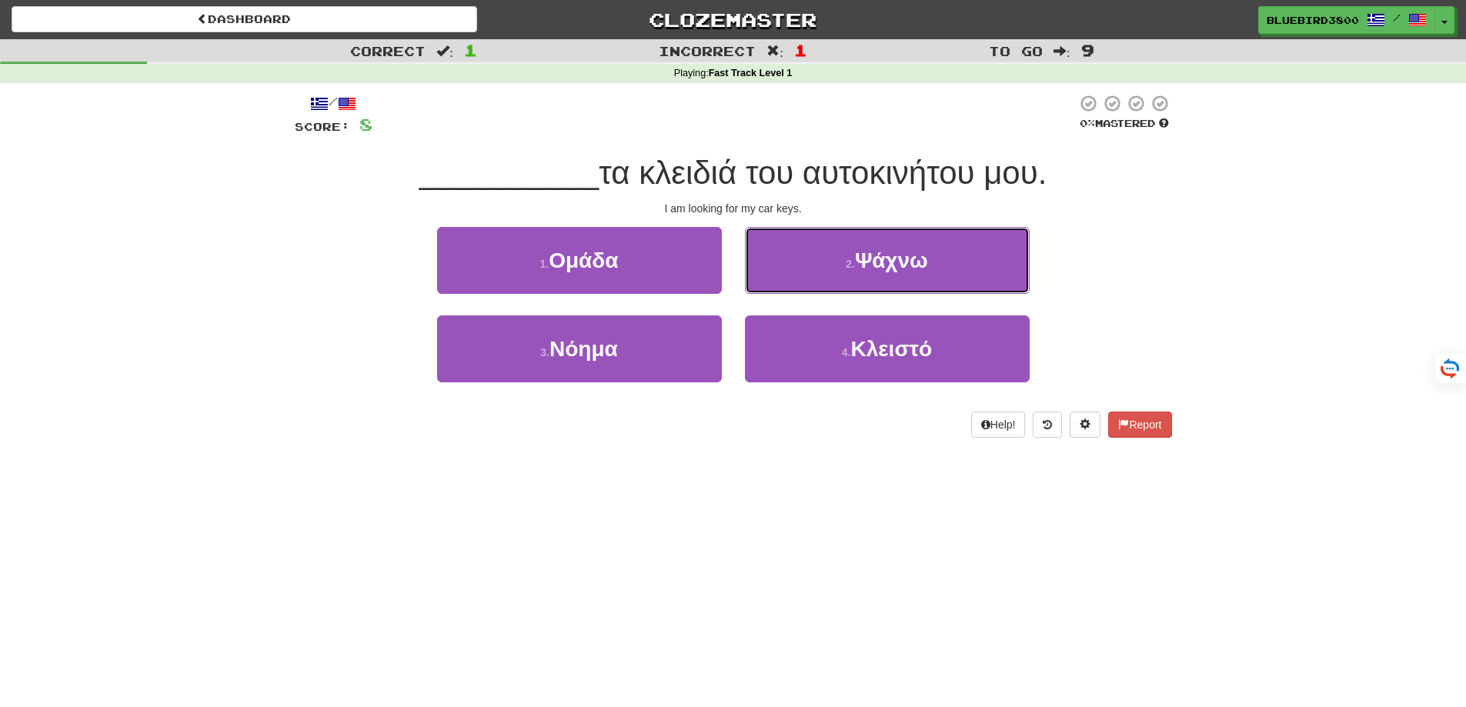
click at [818, 266] on button "2 . Ψάχνω" at bounding box center [887, 260] width 285 height 67
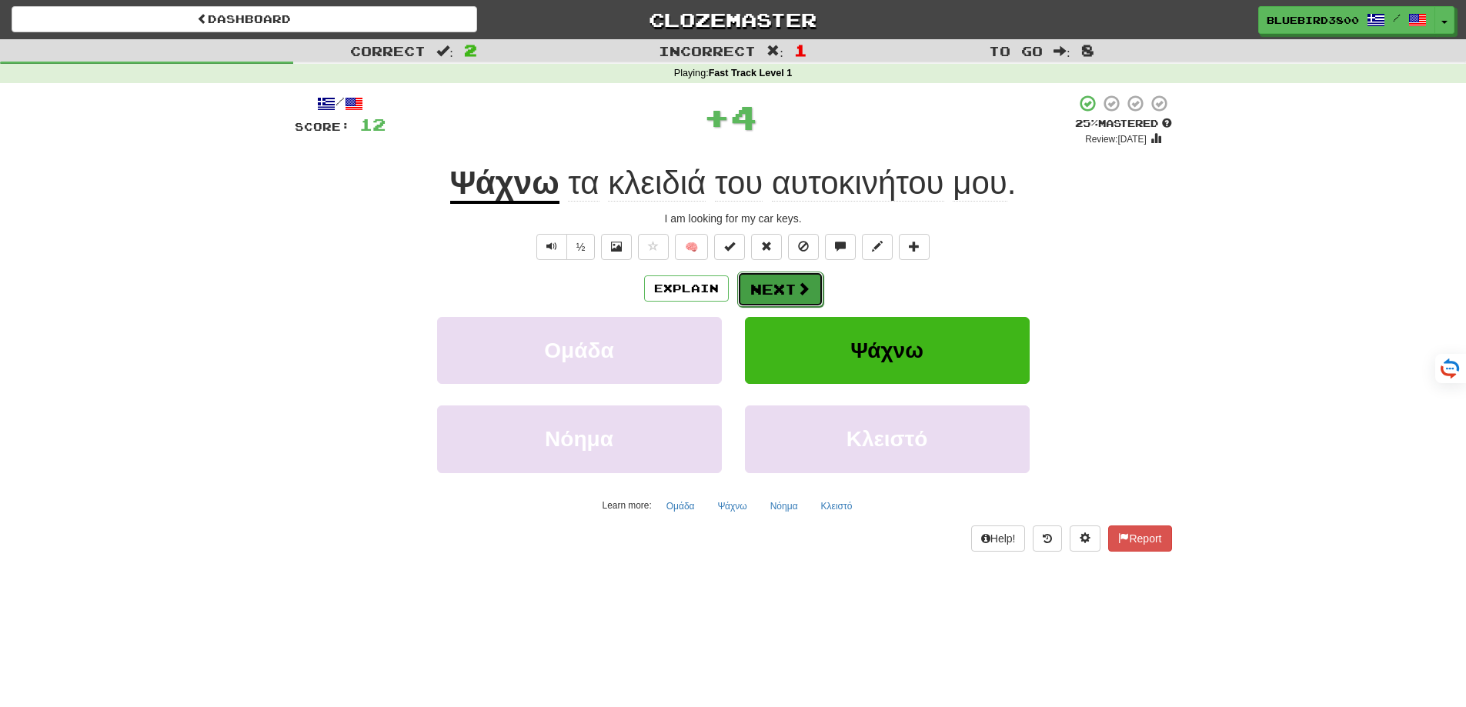
click at [796, 290] on span at bounding box center [803, 289] width 14 height 14
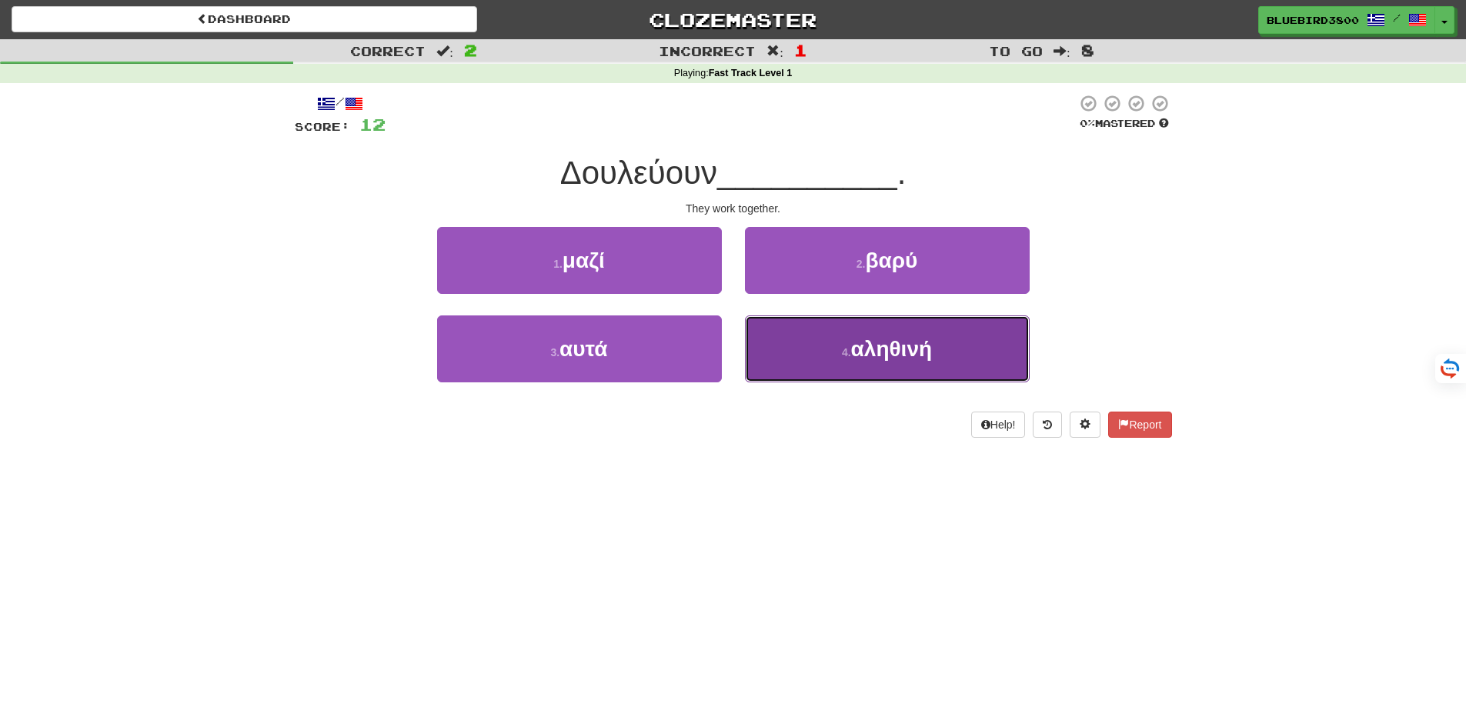
click at [778, 362] on button "4 . αληθινή" at bounding box center [887, 348] width 285 height 67
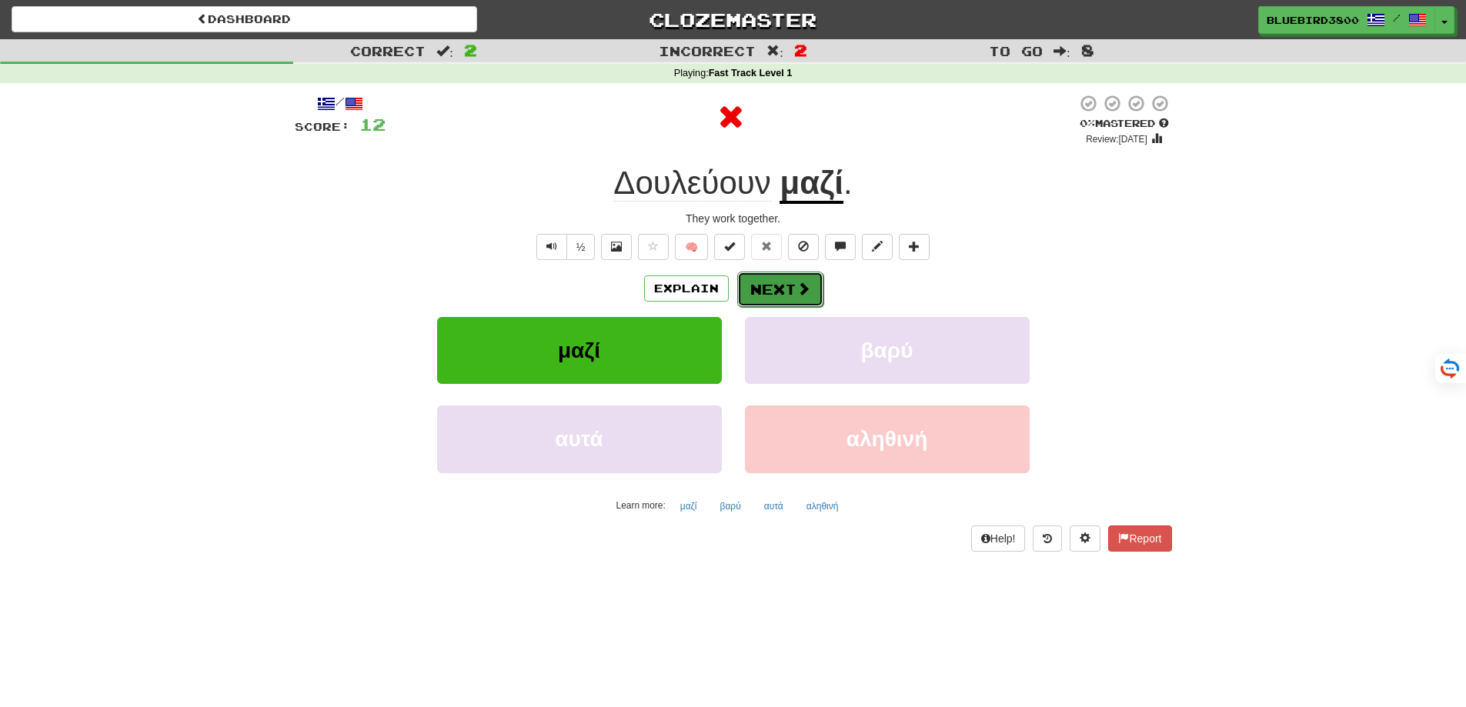
click at [788, 293] on button "Next" at bounding box center [780, 289] width 86 height 35
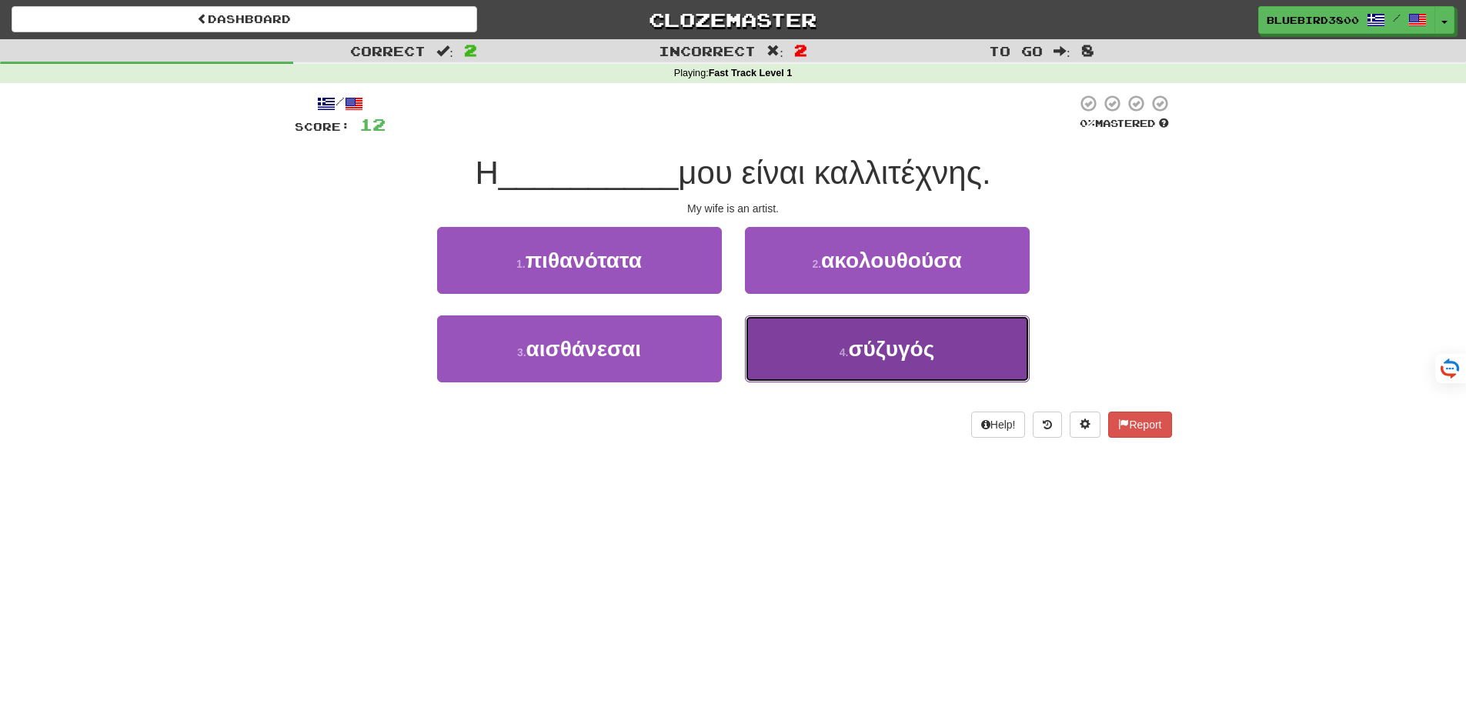
click at [819, 373] on button "4 . σύζυγός" at bounding box center [887, 348] width 285 height 67
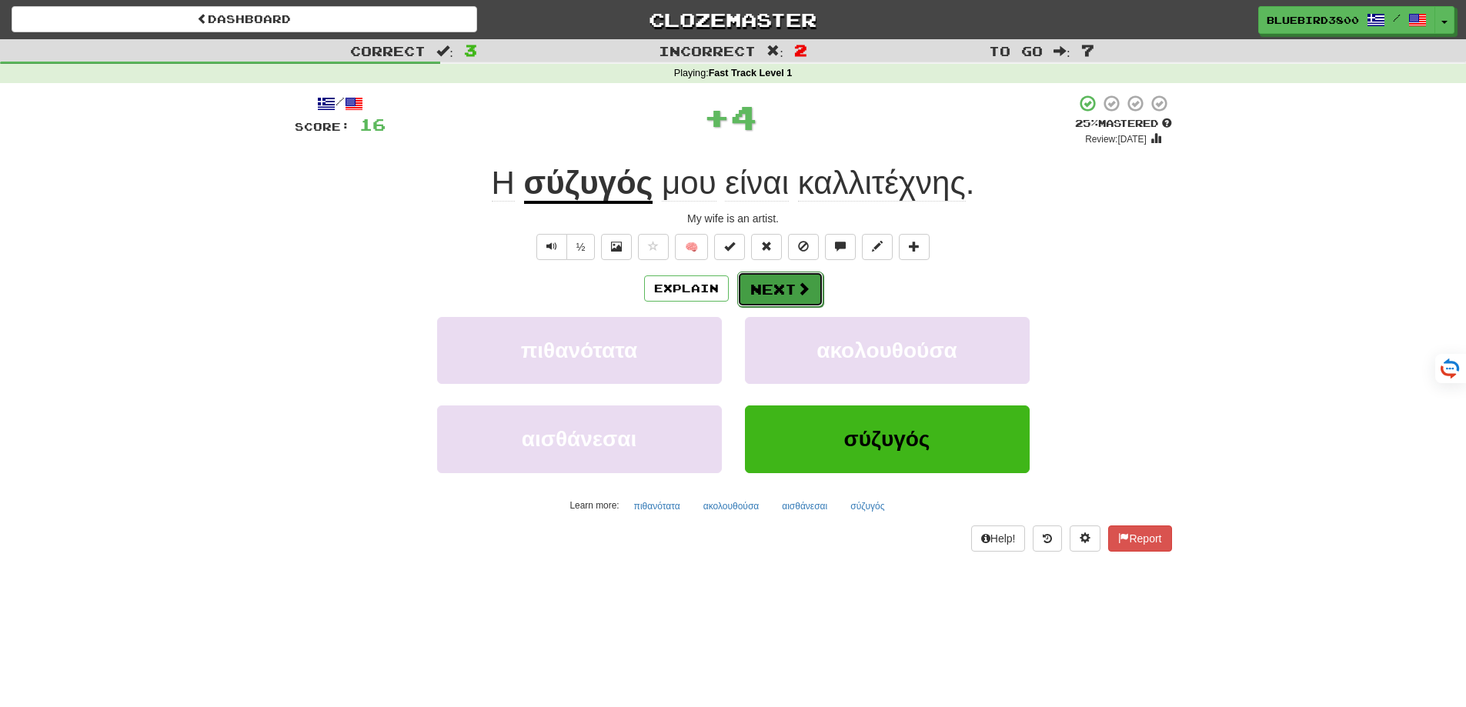
click at [789, 298] on button "Next" at bounding box center [780, 289] width 86 height 35
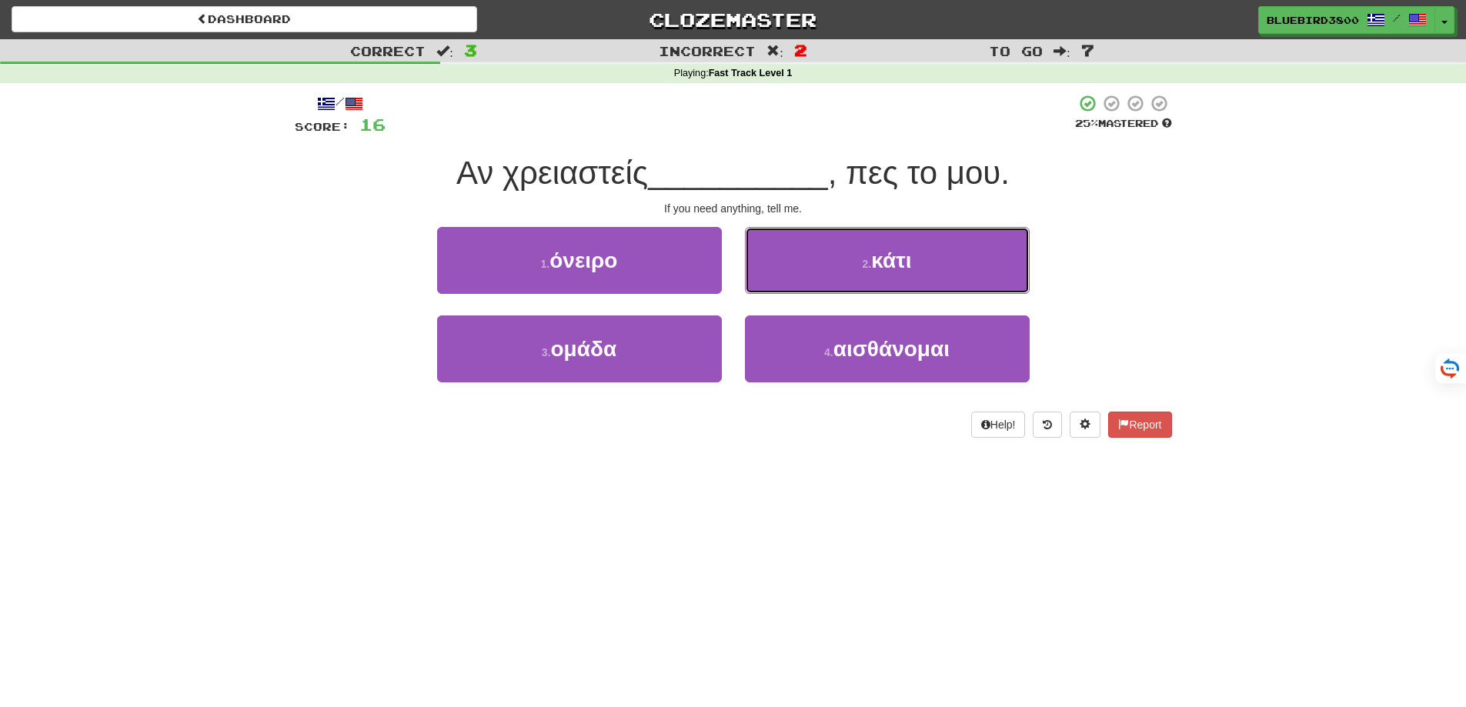
click at [787, 268] on button "2 . κάτι" at bounding box center [887, 260] width 285 height 67
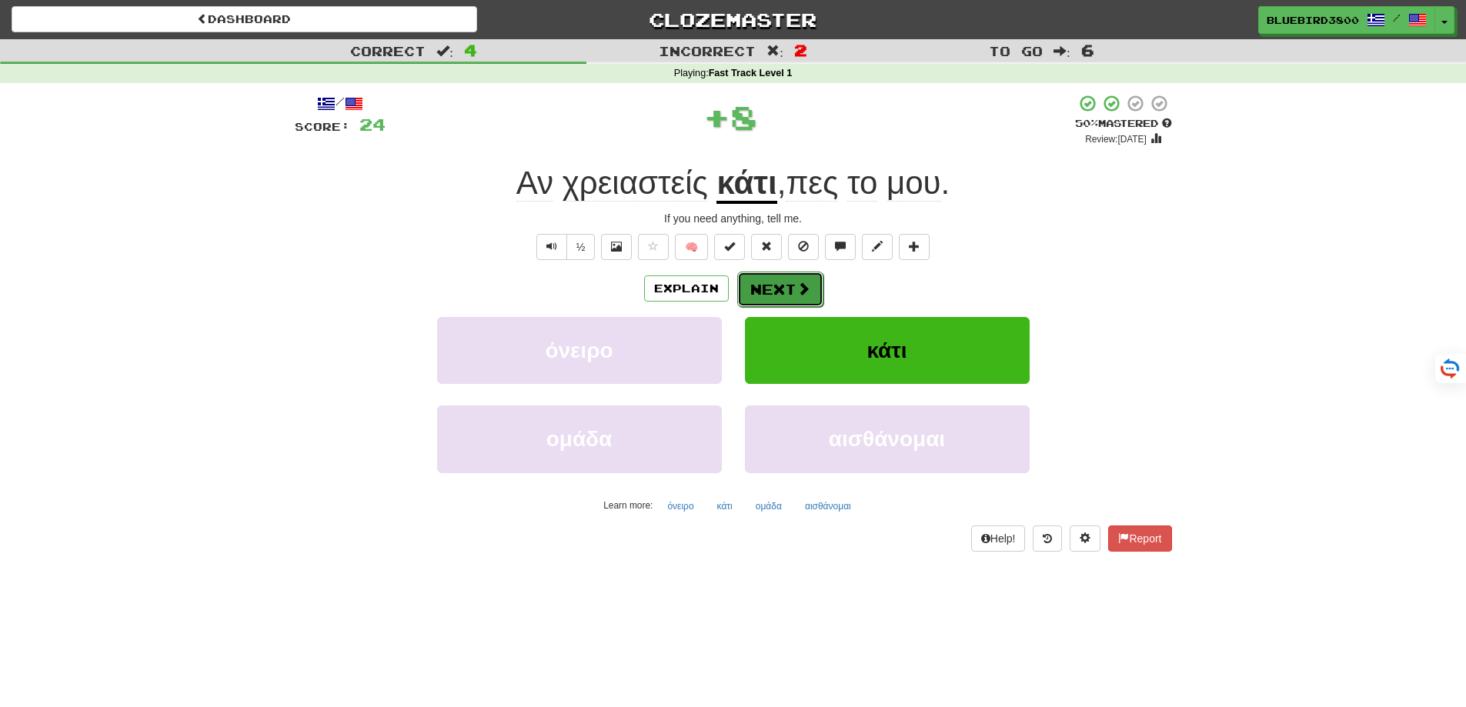
click at [789, 292] on button "Next" at bounding box center [780, 289] width 86 height 35
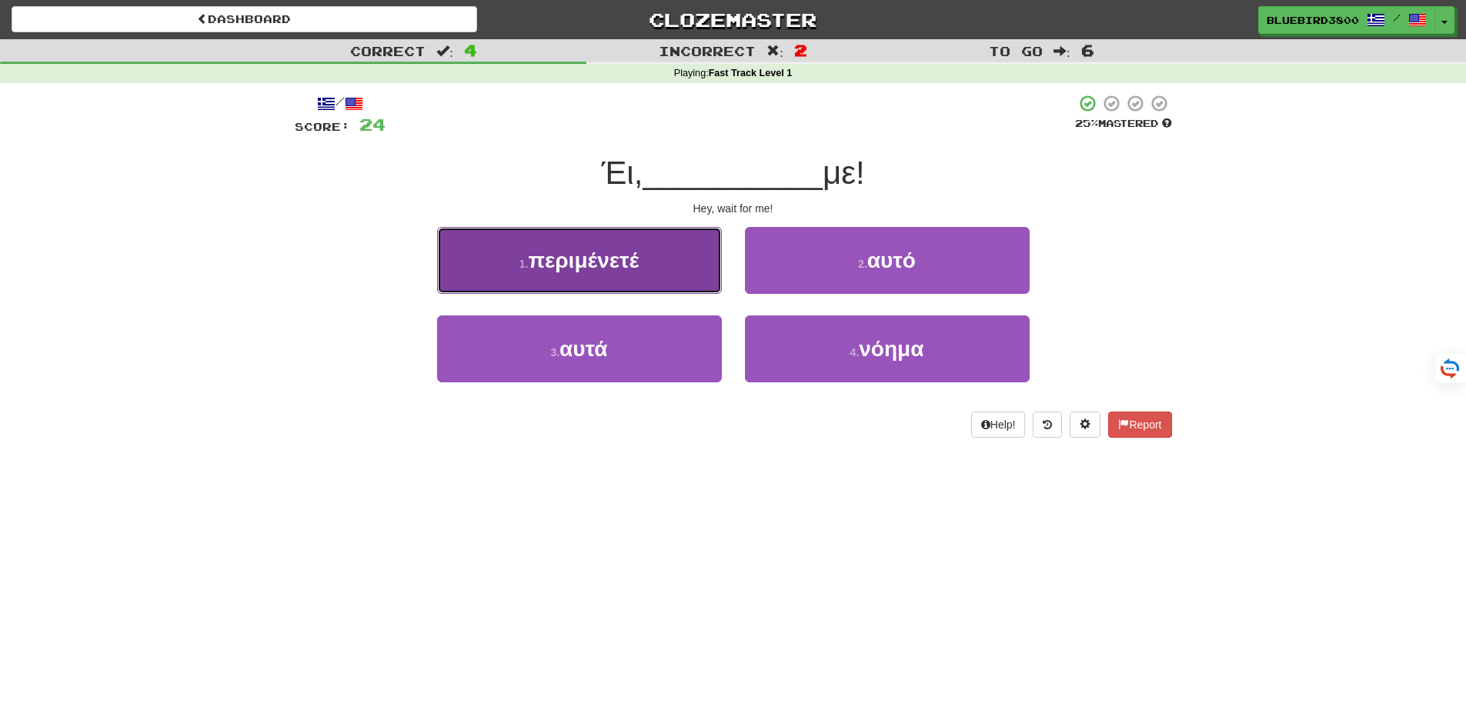
click at [698, 280] on button "1 . περιμένετέ" at bounding box center [579, 260] width 285 height 67
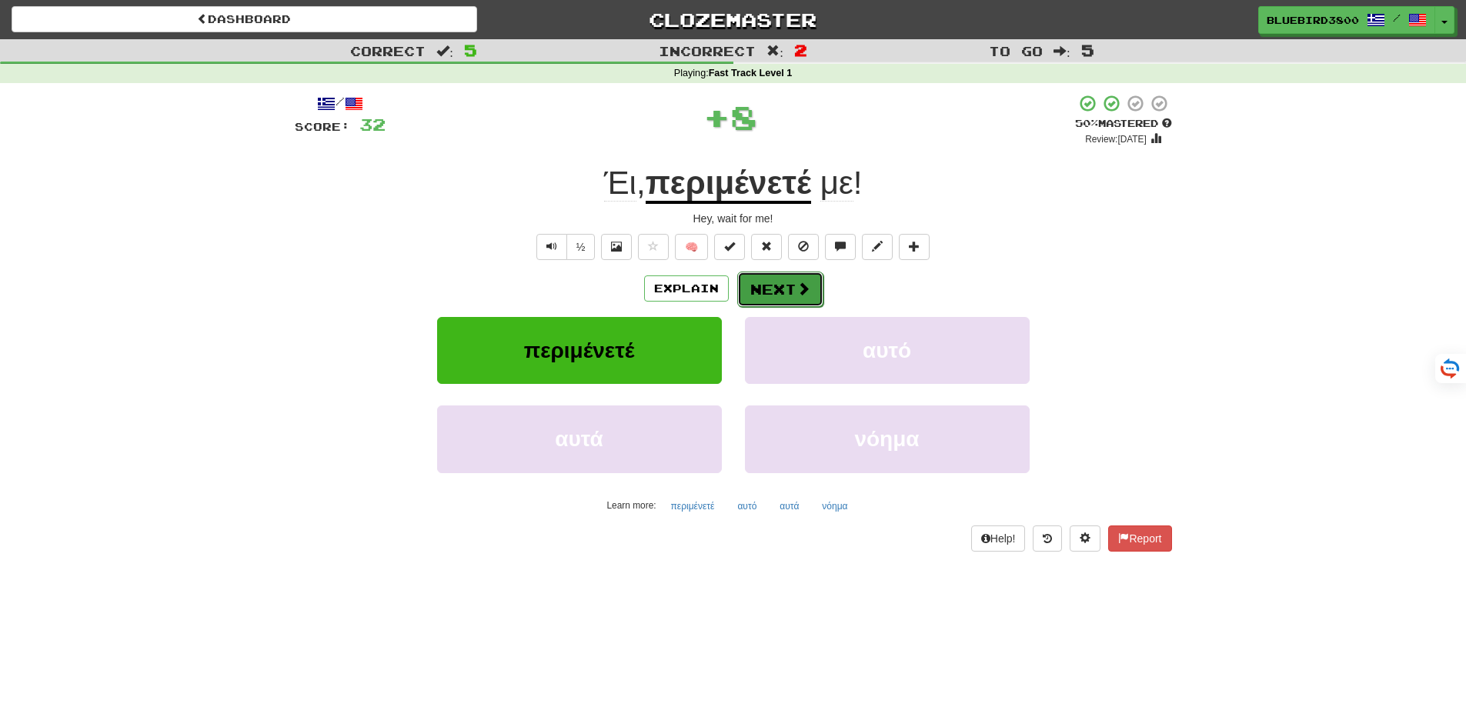
click at [777, 276] on button "Next" at bounding box center [780, 289] width 86 height 35
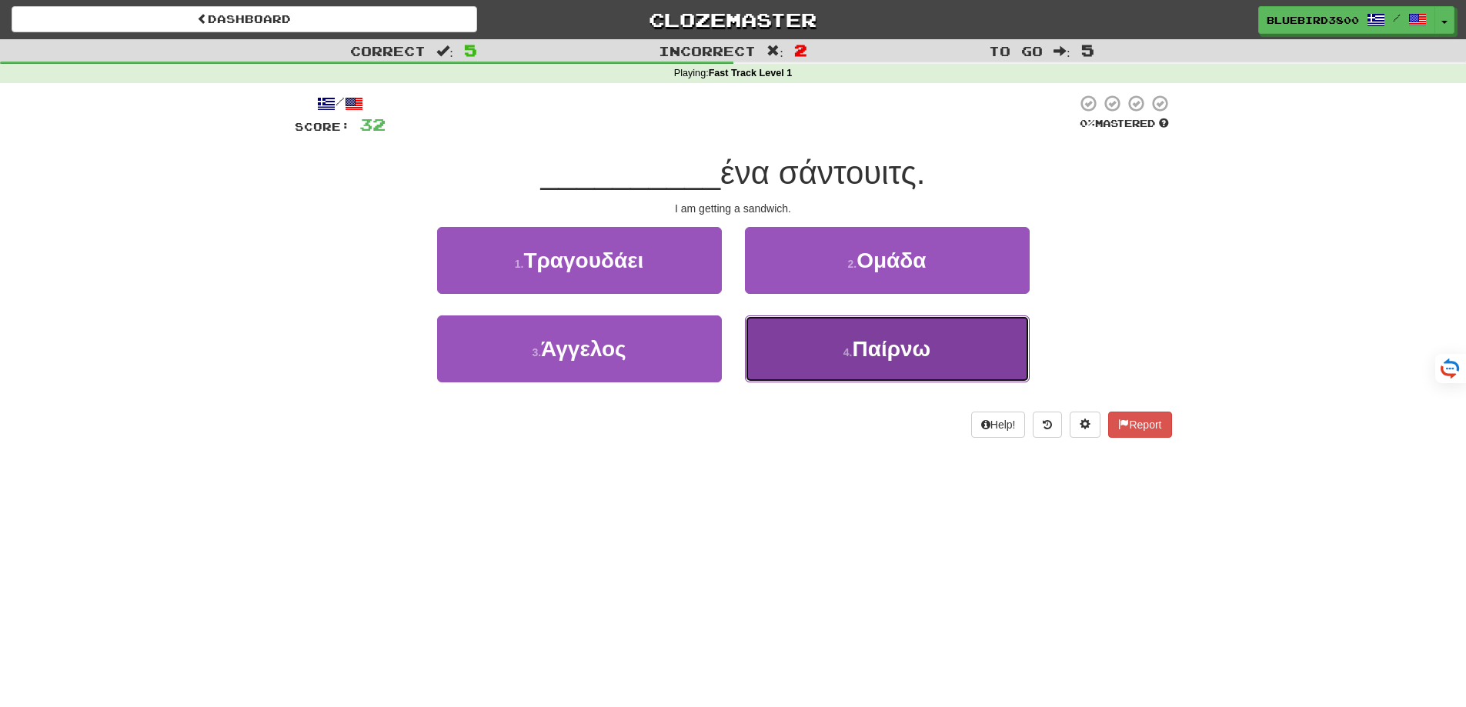
click at [839, 372] on button "4 . Παίρνω" at bounding box center [887, 348] width 285 height 67
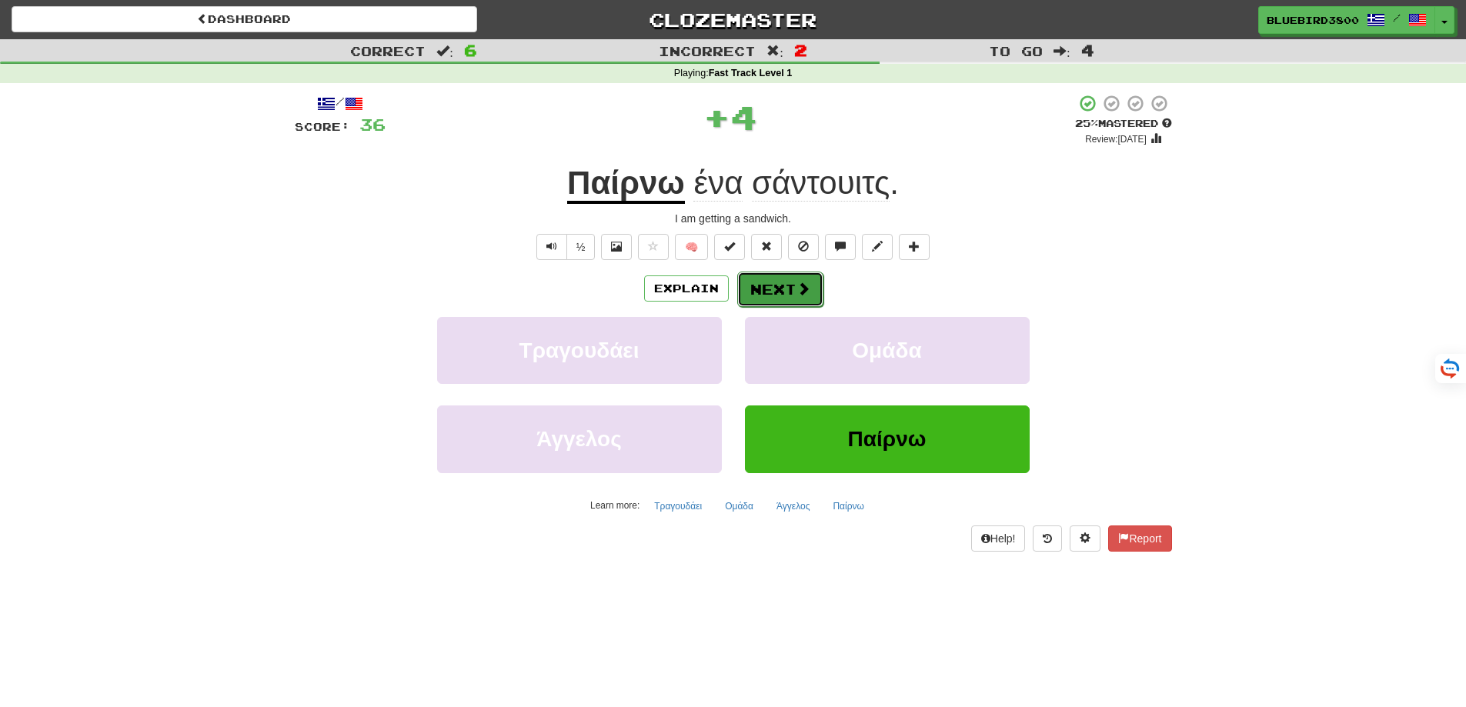
click at [796, 282] on span at bounding box center [803, 289] width 14 height 14
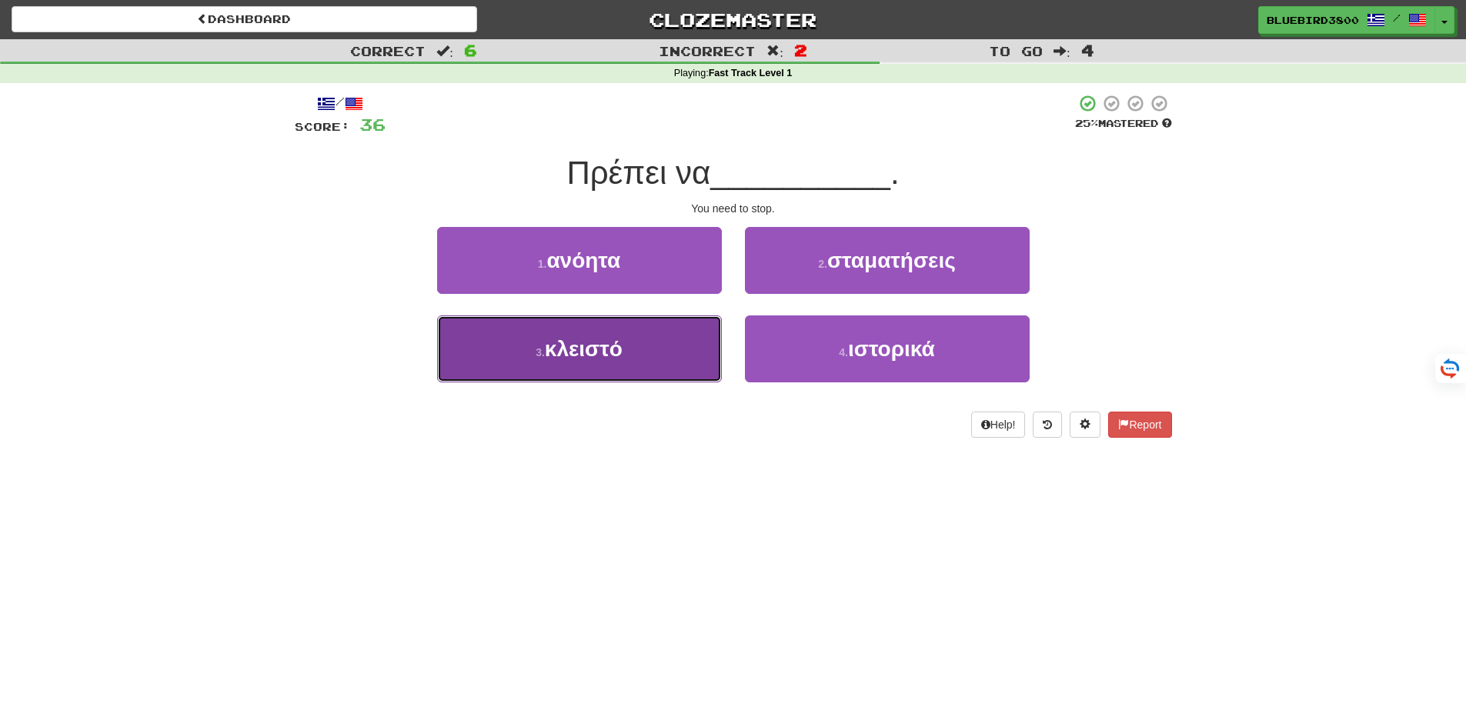
click at [666, 362] on button "3 . κλειστό" at bounding box center [579, 348] width 285 height 67
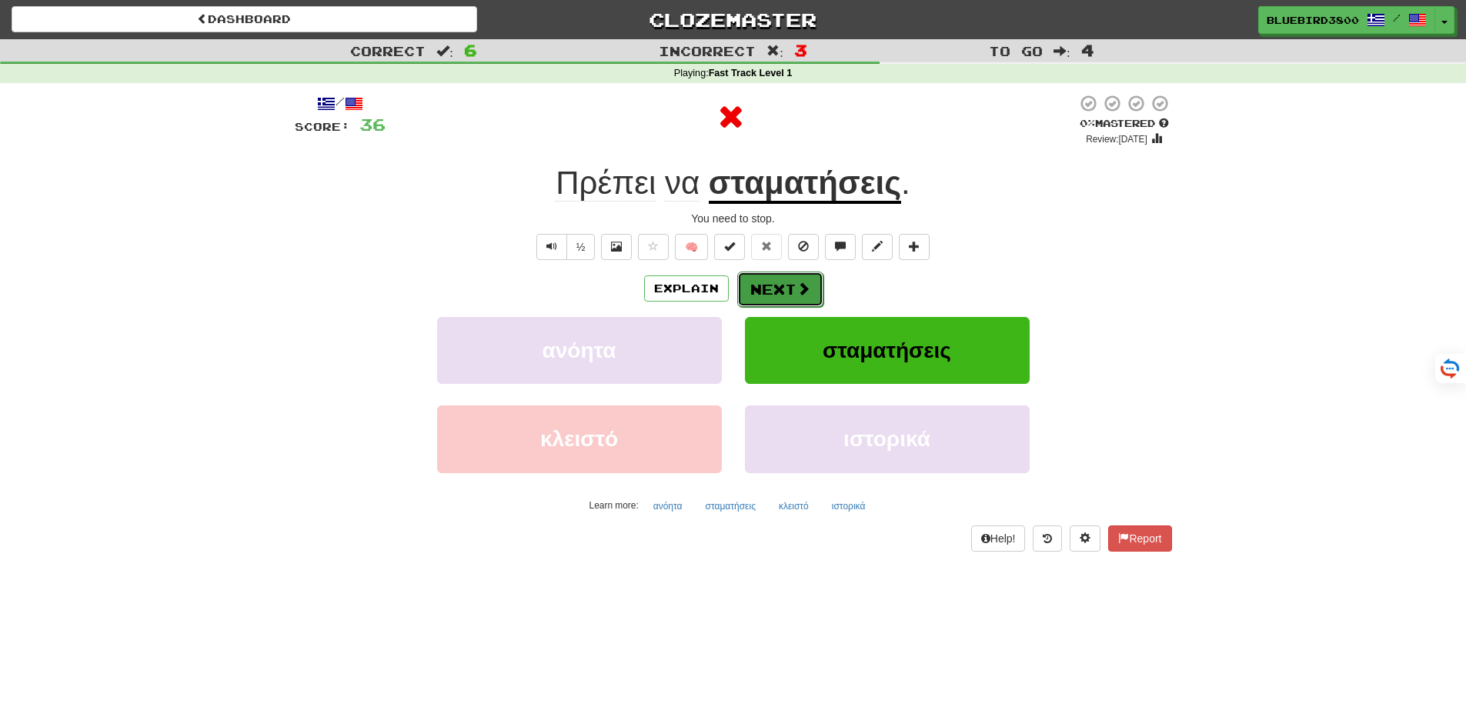
click at [775, 278] on button "Next" at bounding box center [780, 289] width 86 height 35
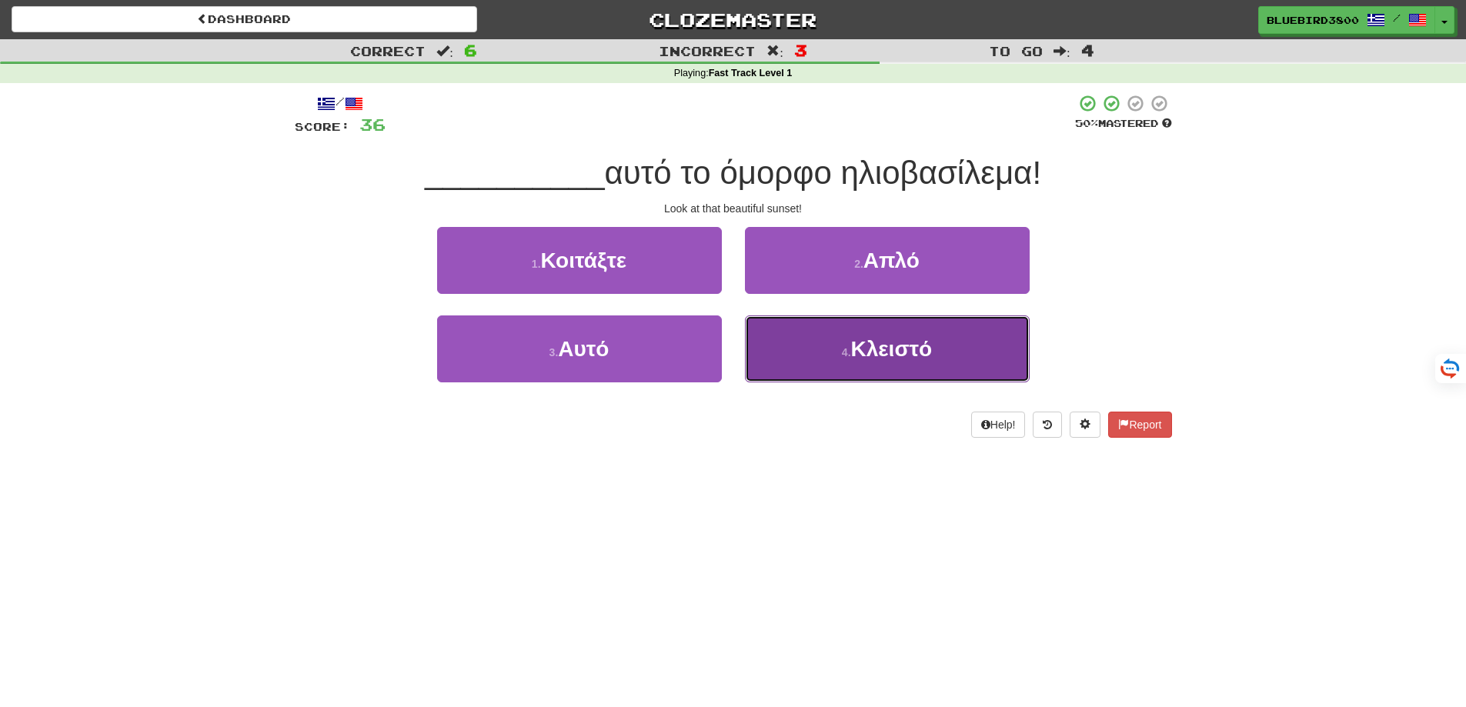
click at [788, 348] on button "4 . Κλειστό" at bounding box center [887, 348] width 285 height 67
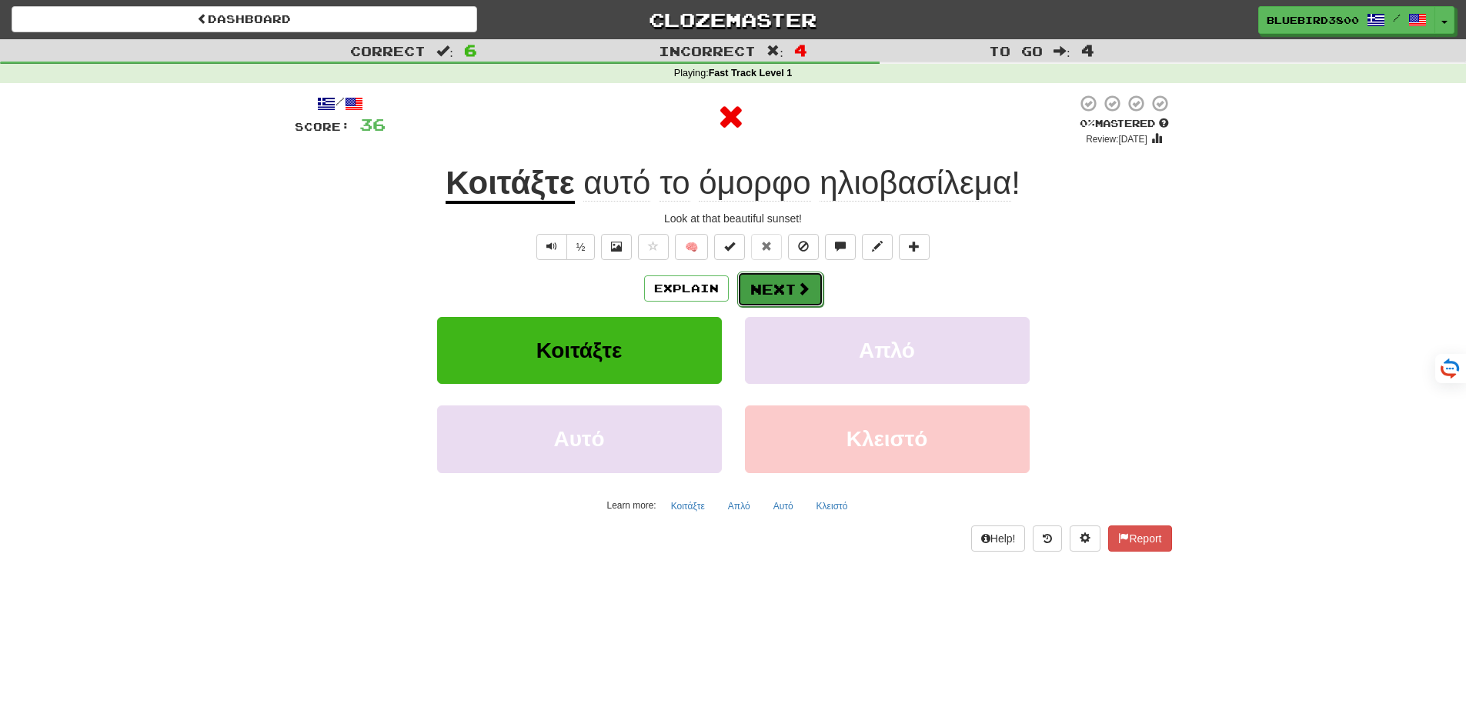
click at [780, 296] on button "Next" at bounding box center [780, 289] width 86 height 35
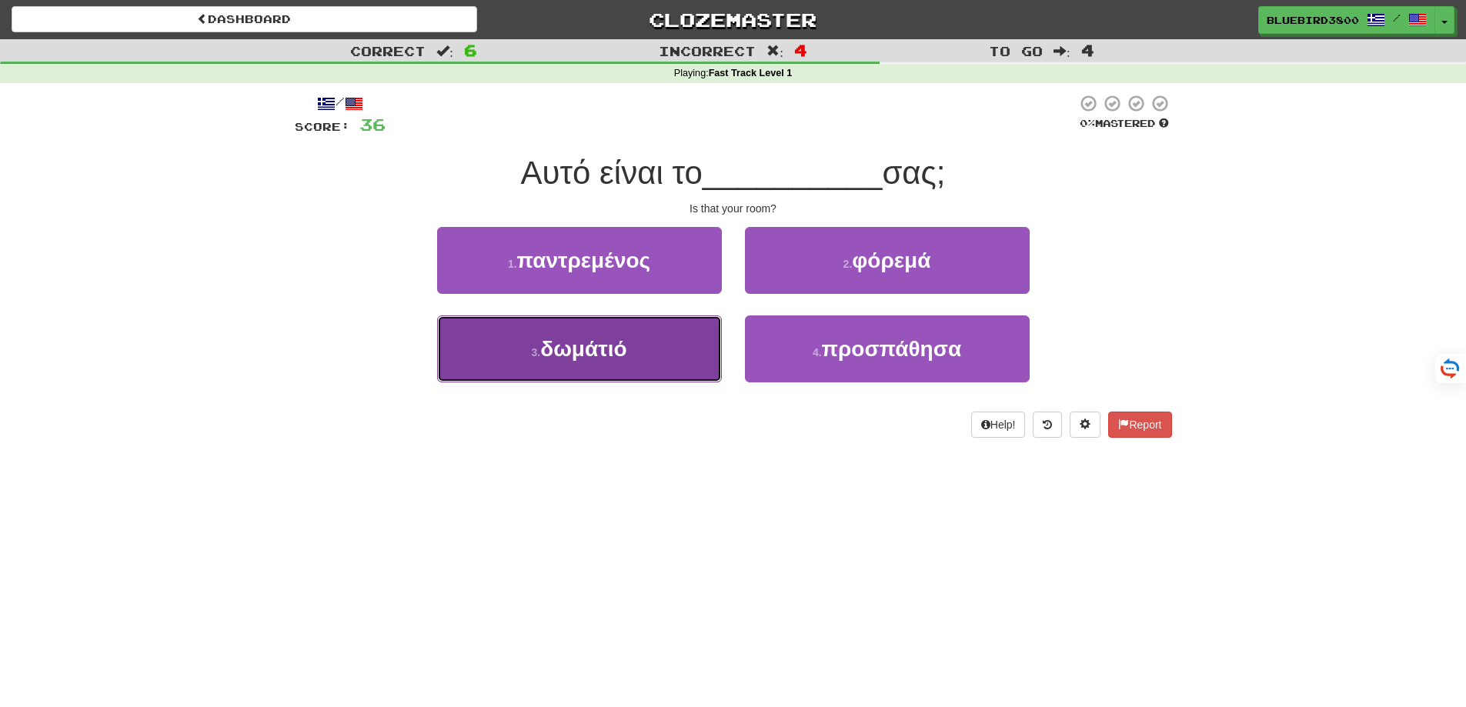
click at [679, 355] on button "3 . δωμάτιό" at bounding box center [579, 348] width 285 height 67
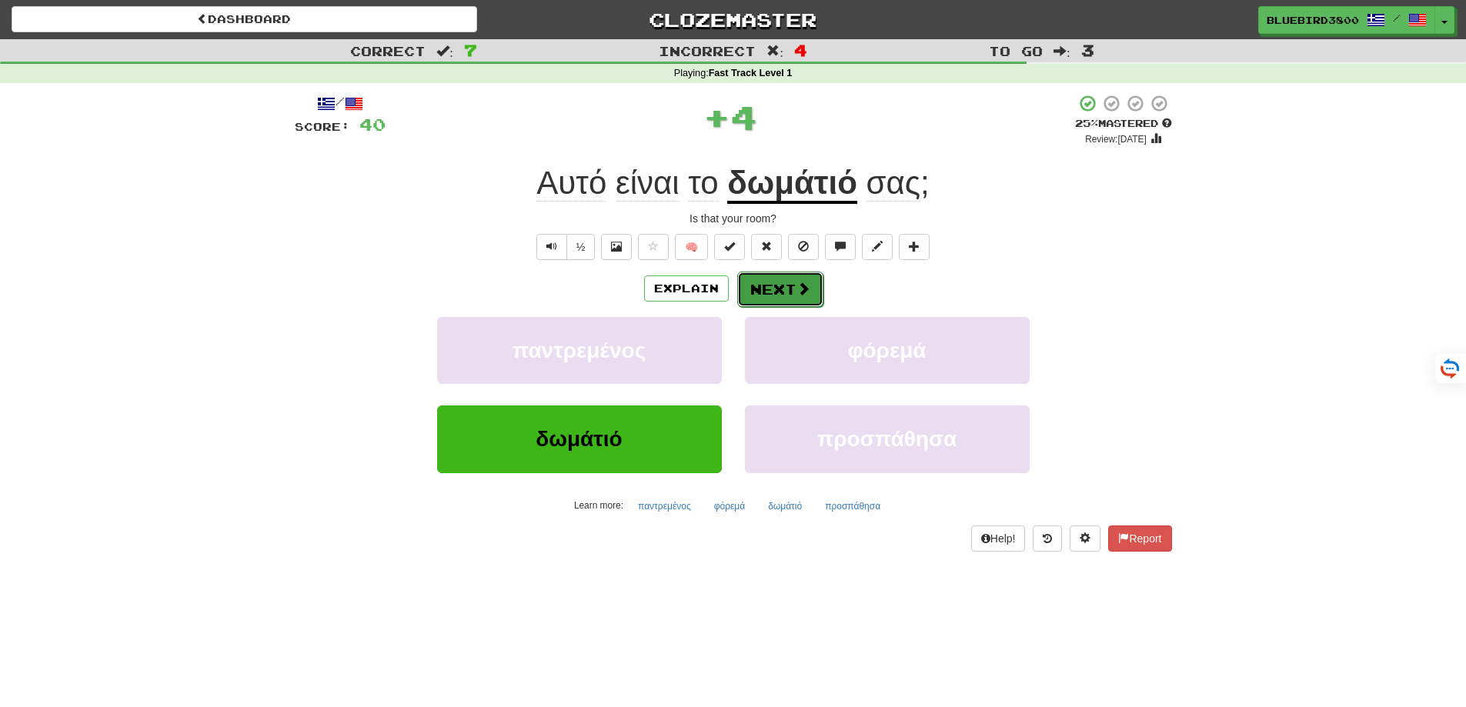
click at [769, 273] on button "Next" at bounding box center [780, 289] width 86 height 35
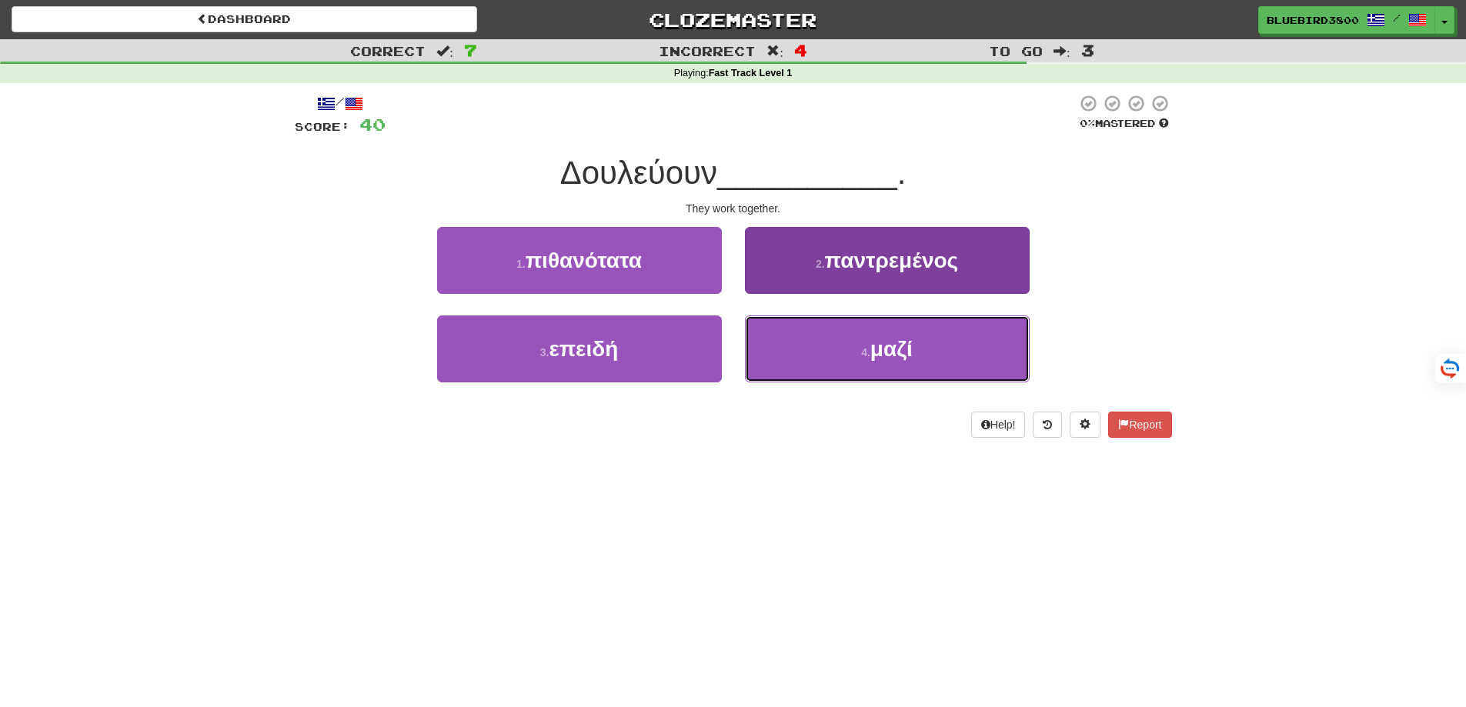
click at [794, 359] on button "4 . μαζί" at bounding box center [887, 348] width 285 height 67
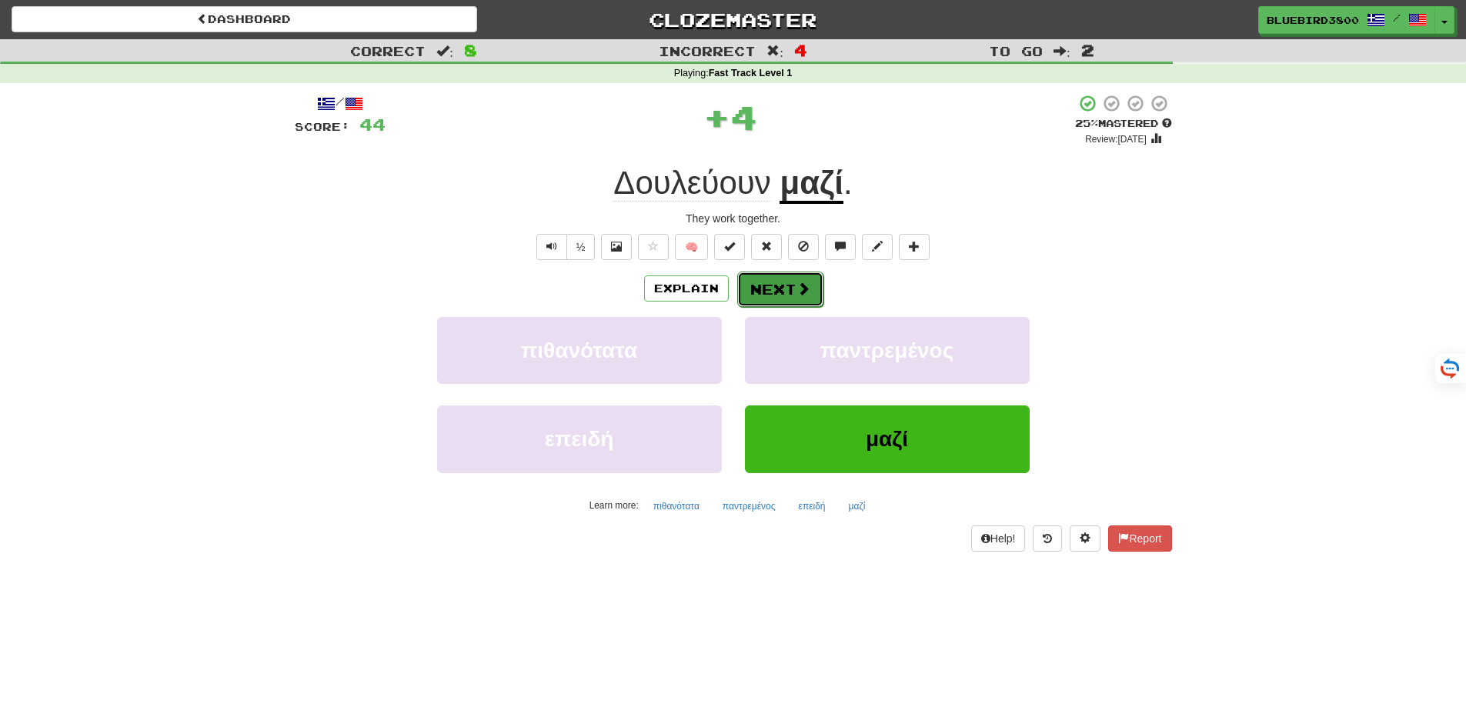
click at [768, 288] on button "Next" at bounding box center [780, 289] width 86 height 35
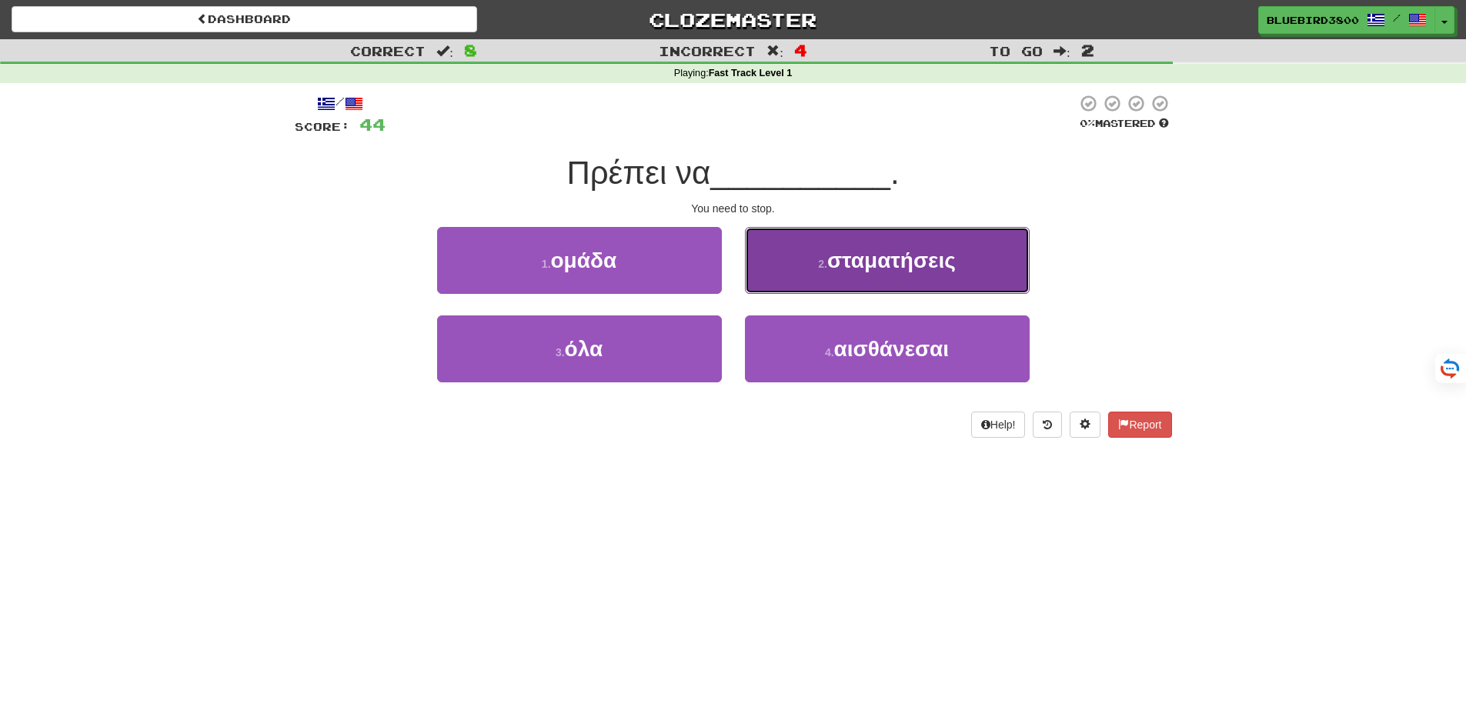
click at [803, 268] on button "2 . σταματήσεις" at bounding box center [887, 260] width 285 height 67
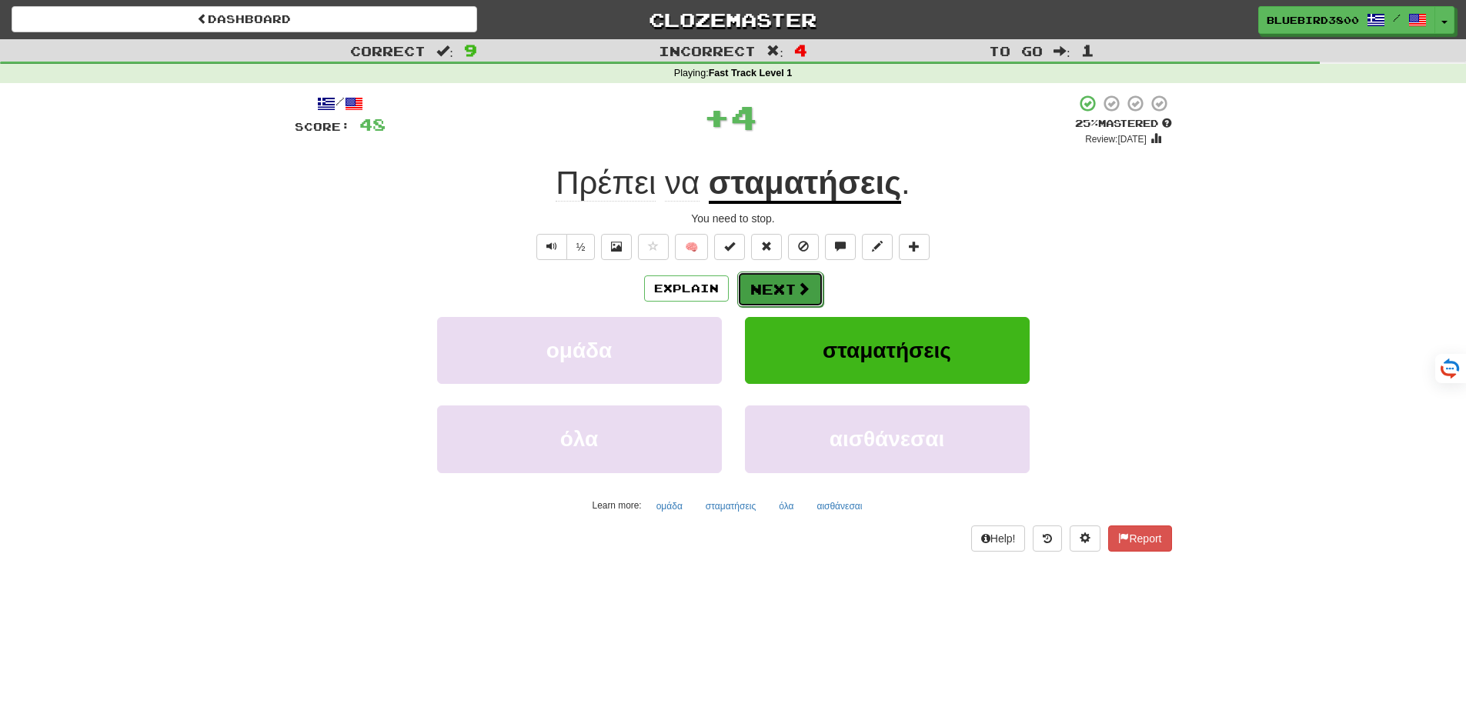
click at [796, 285] on span at bounding box center [803, 289] width 14 height 14
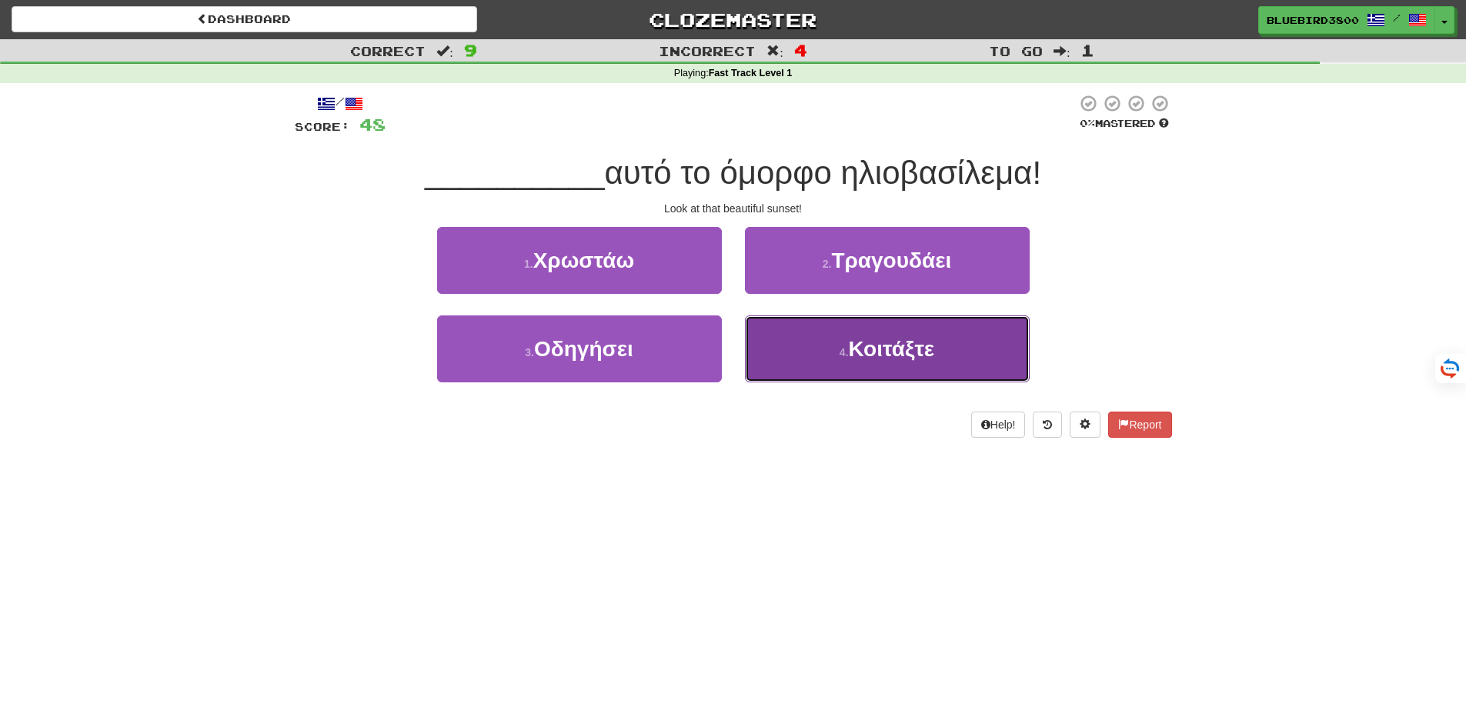
click at [795, 345] on button "4 . Κοιτάξτε" at bounding box center [887, 348] width 285 height 67
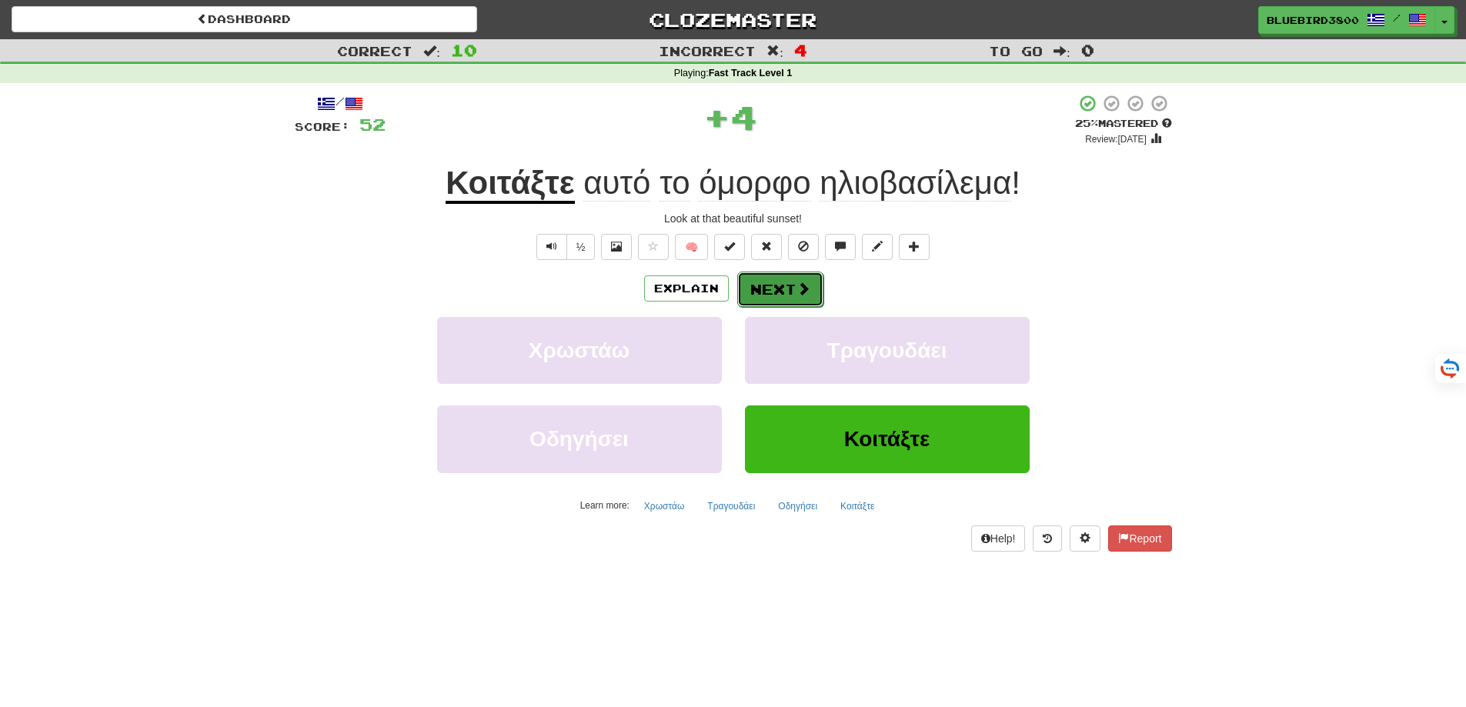
click at [805, 285] on span at bounding box center [803, 289] width 14 height 14
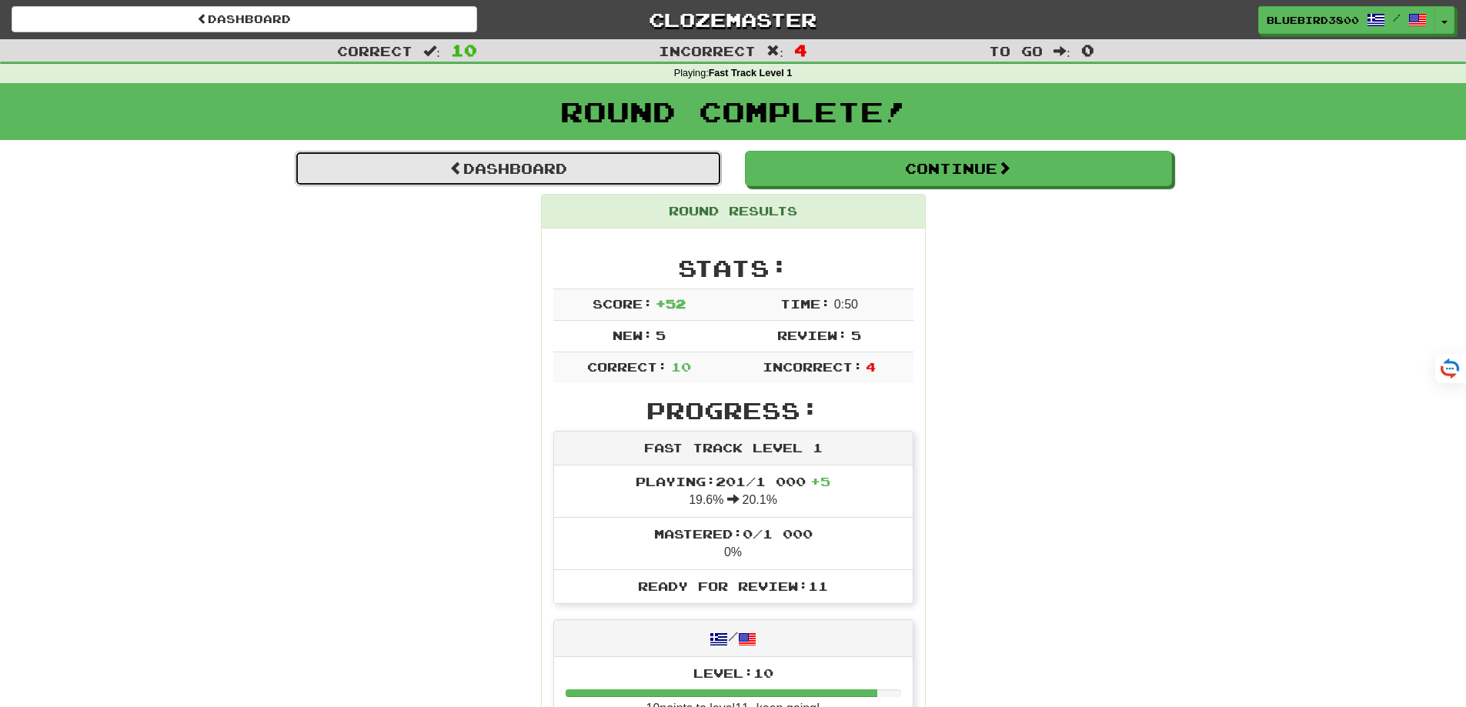
click at [486, 167] on link "Dashboard" at bounding box center [508, 168] width 427 height 35
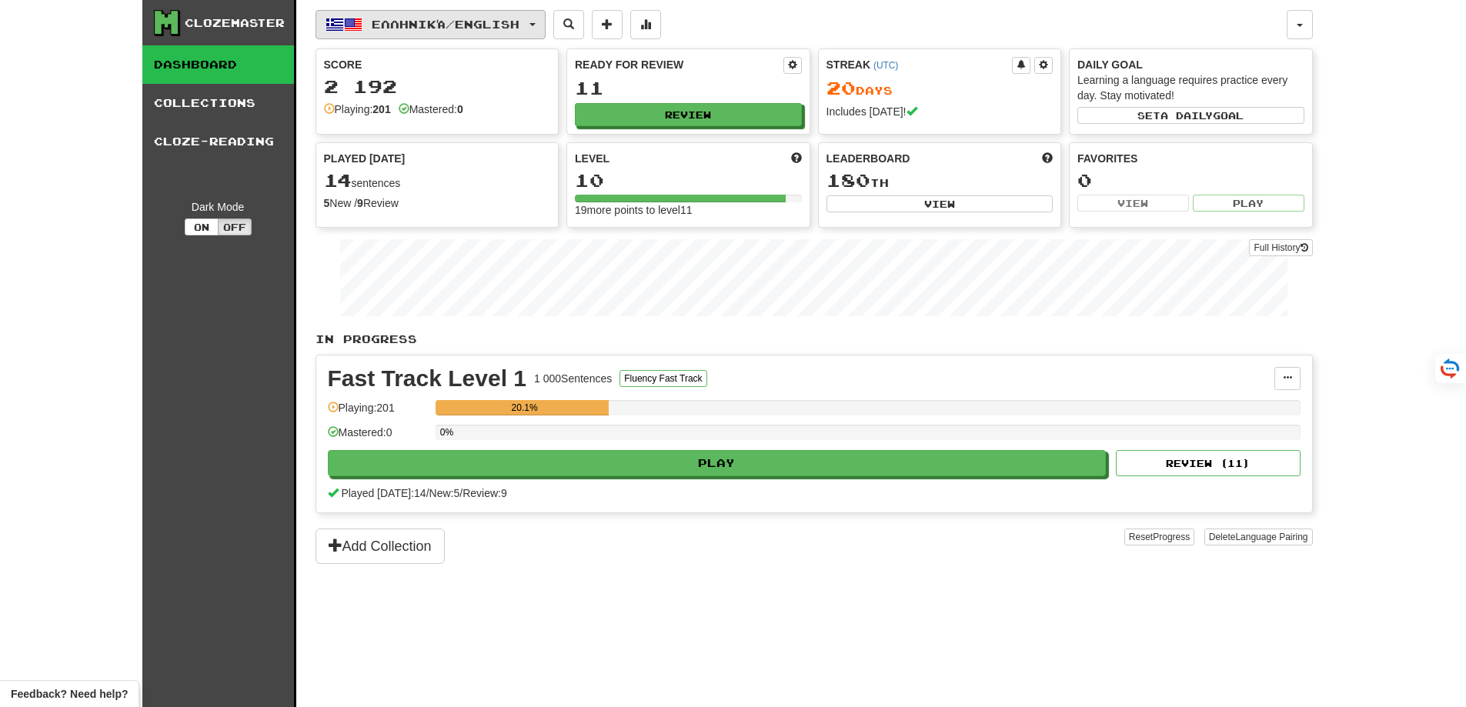
click at [483, 26] on span "Ελληνικά / English" at bounding box center [446, 24] width 148 height 13
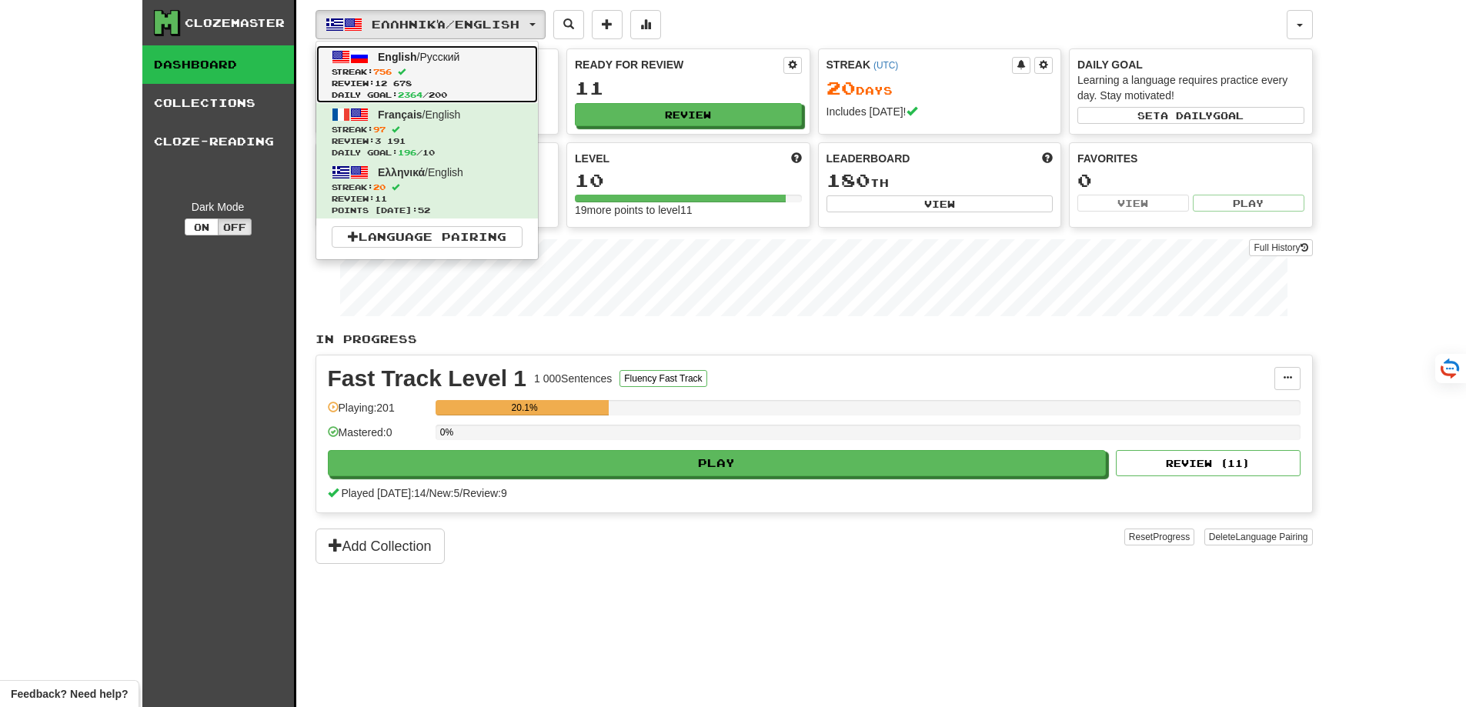
click at [449, 87] on span "Review: 12 678" at bounding box center [427, 84] width 191 height 12
